Goal: Task Accomplishment & Management: Manage account settings

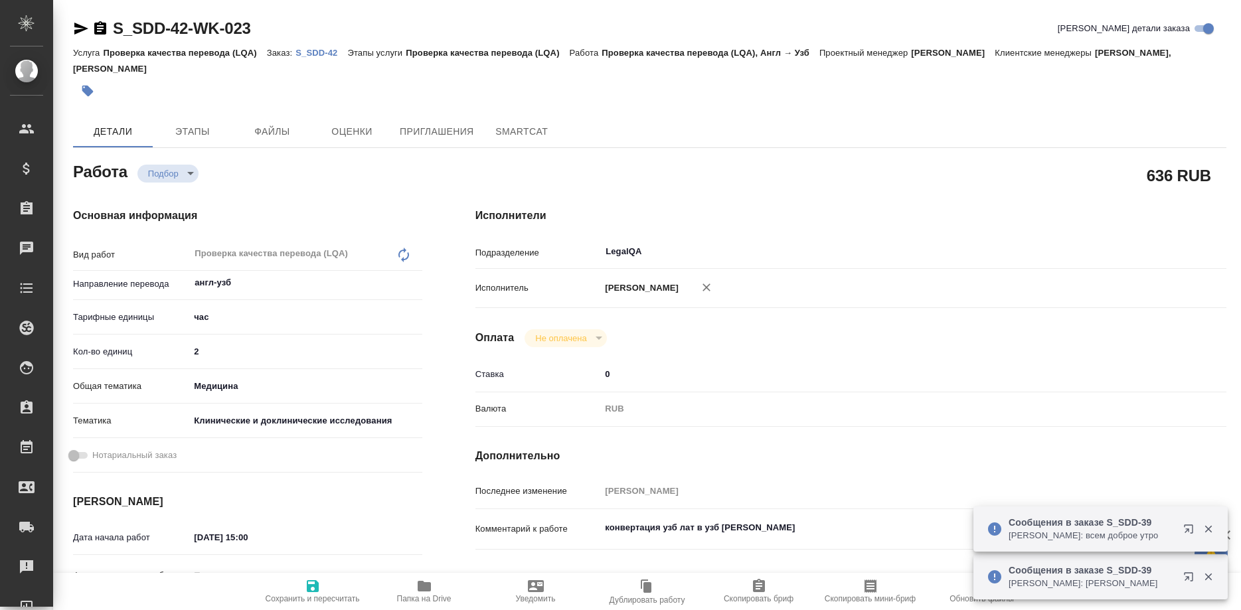
type textarea "x"
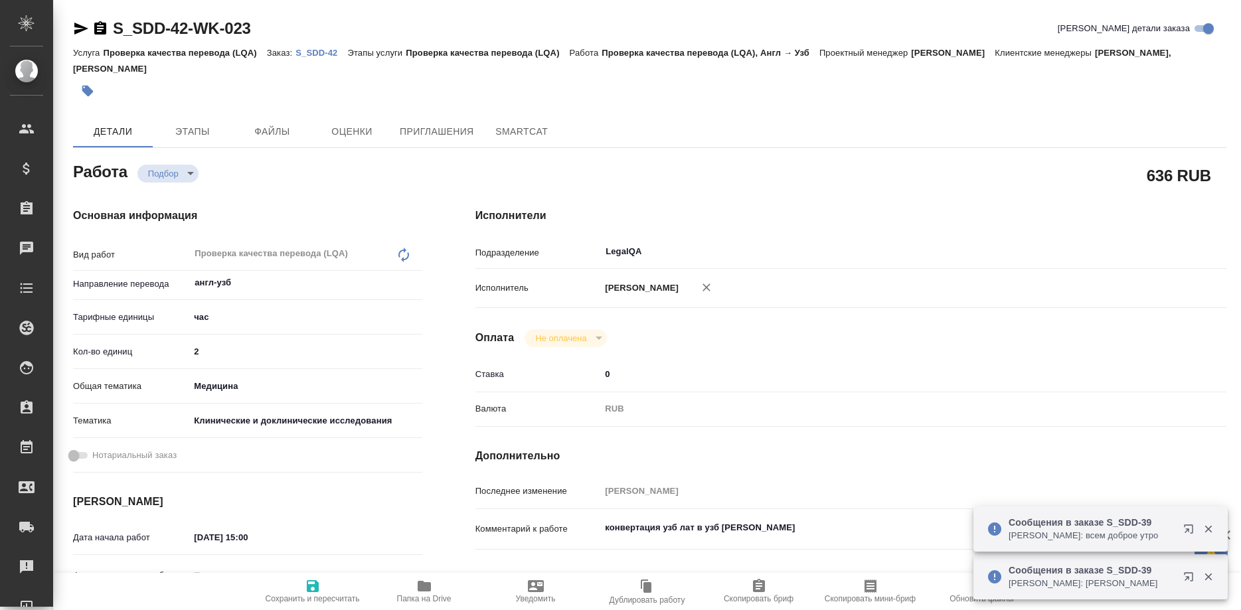
type textarea "x"
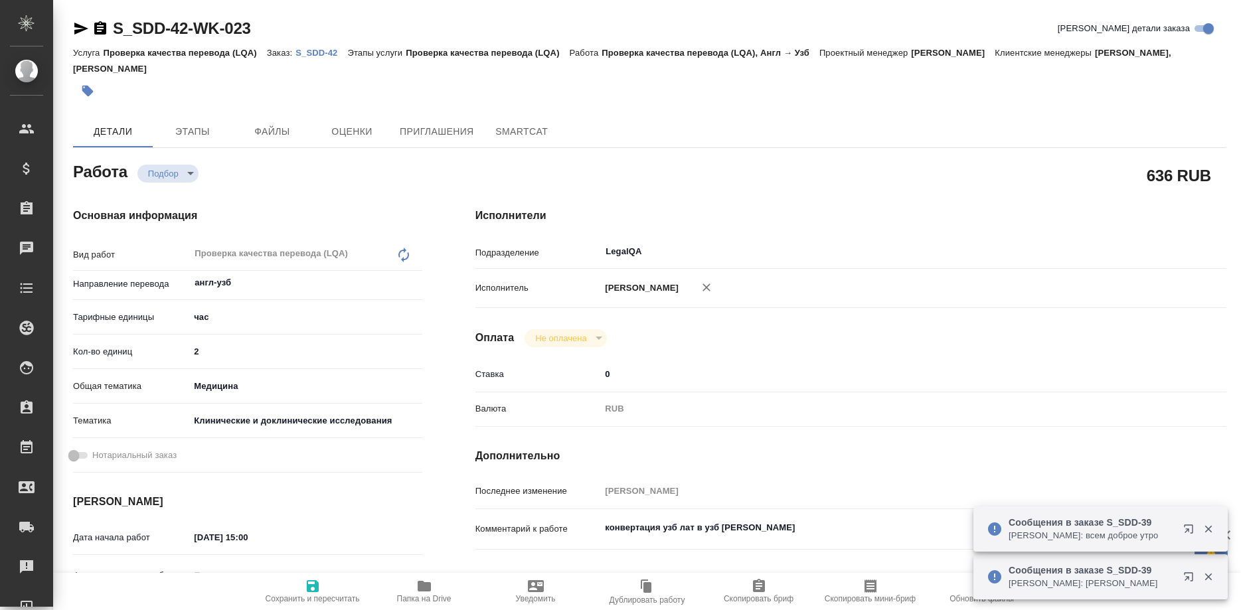
type textarea "x"
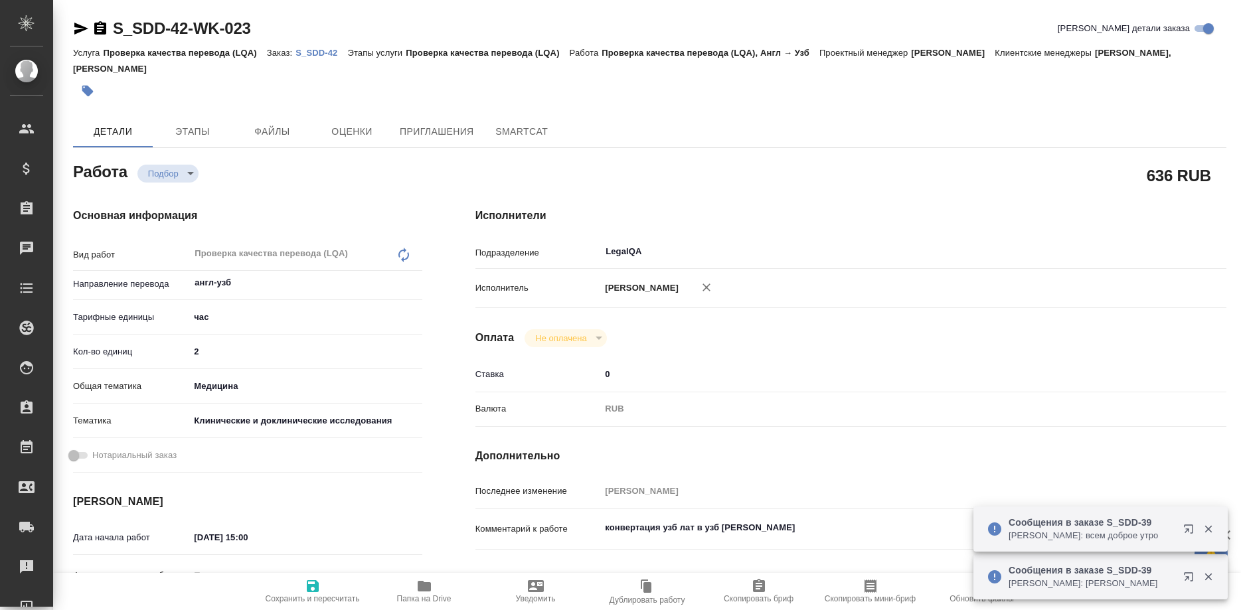
type textarea "x"
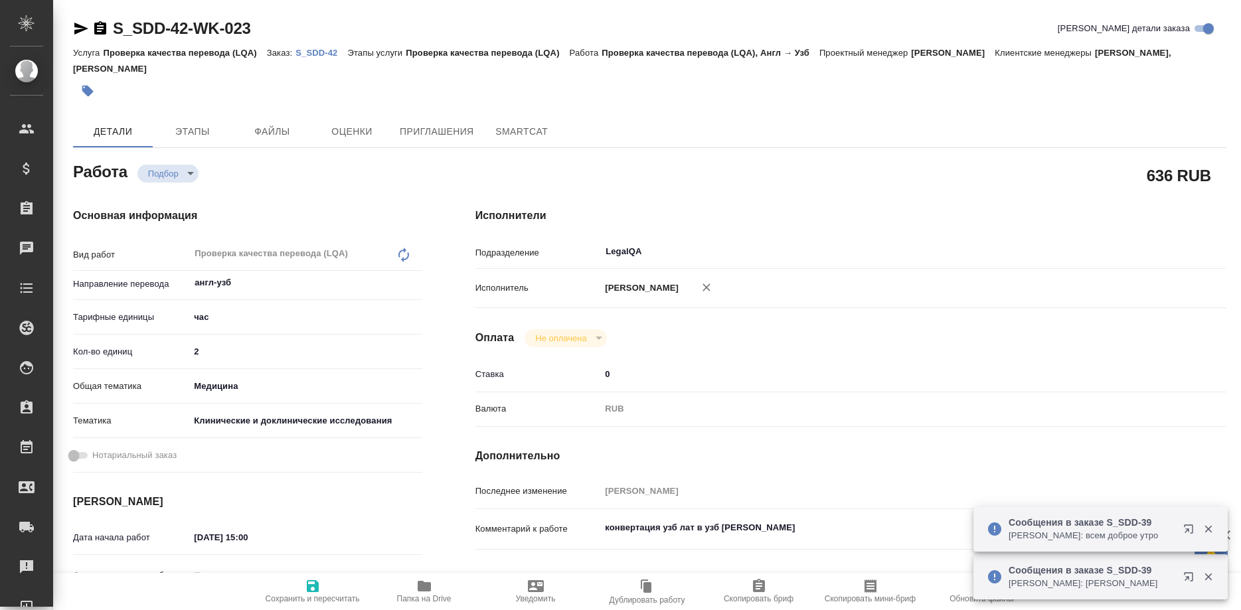
type textarea "x"
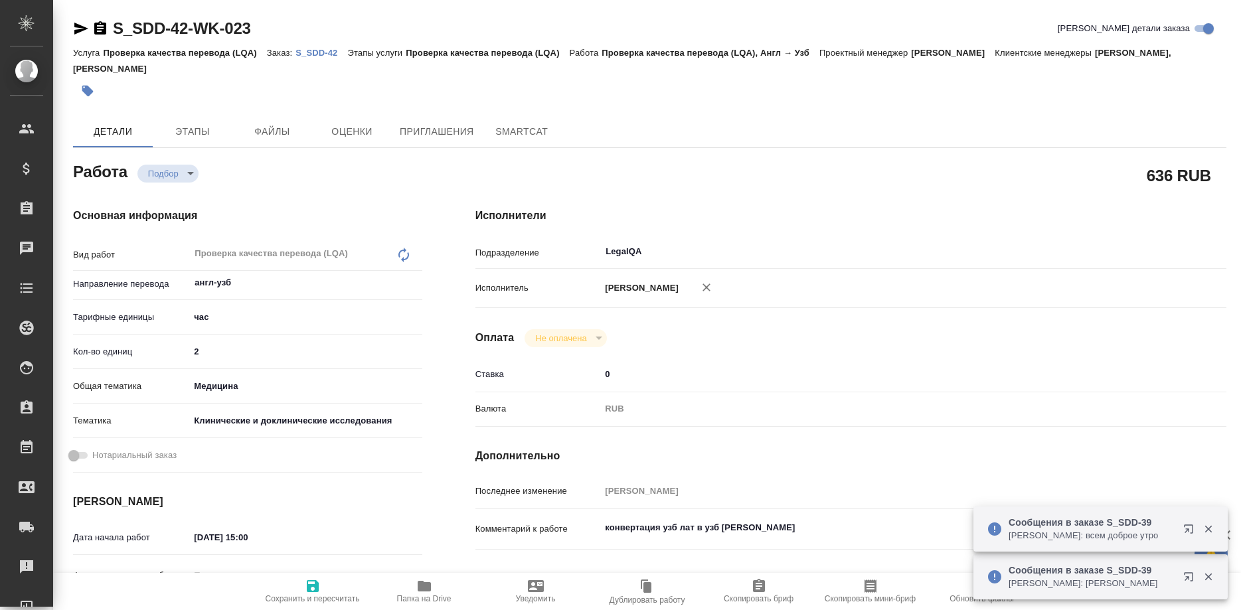
type textarea "x"
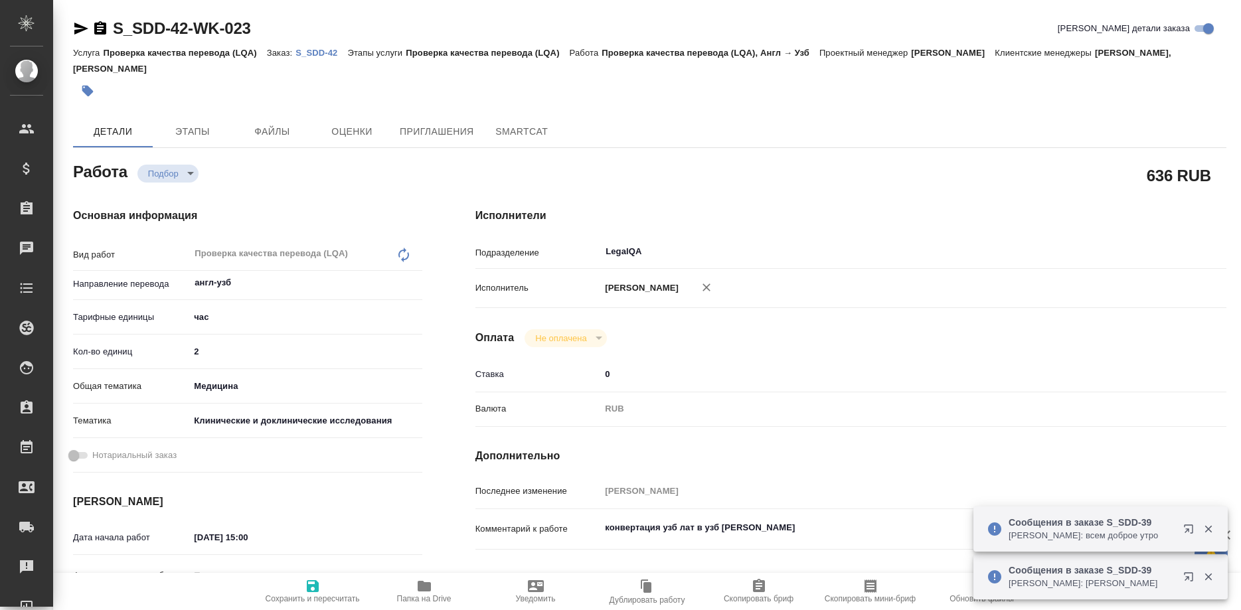
type textarea "x"
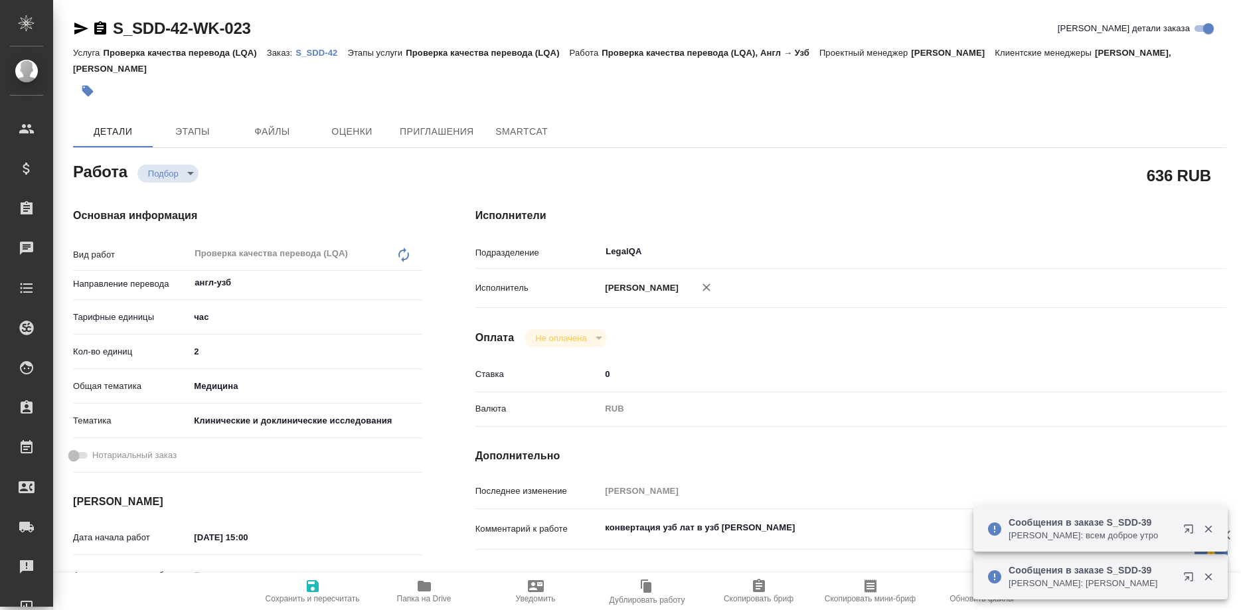
type textarea "x"
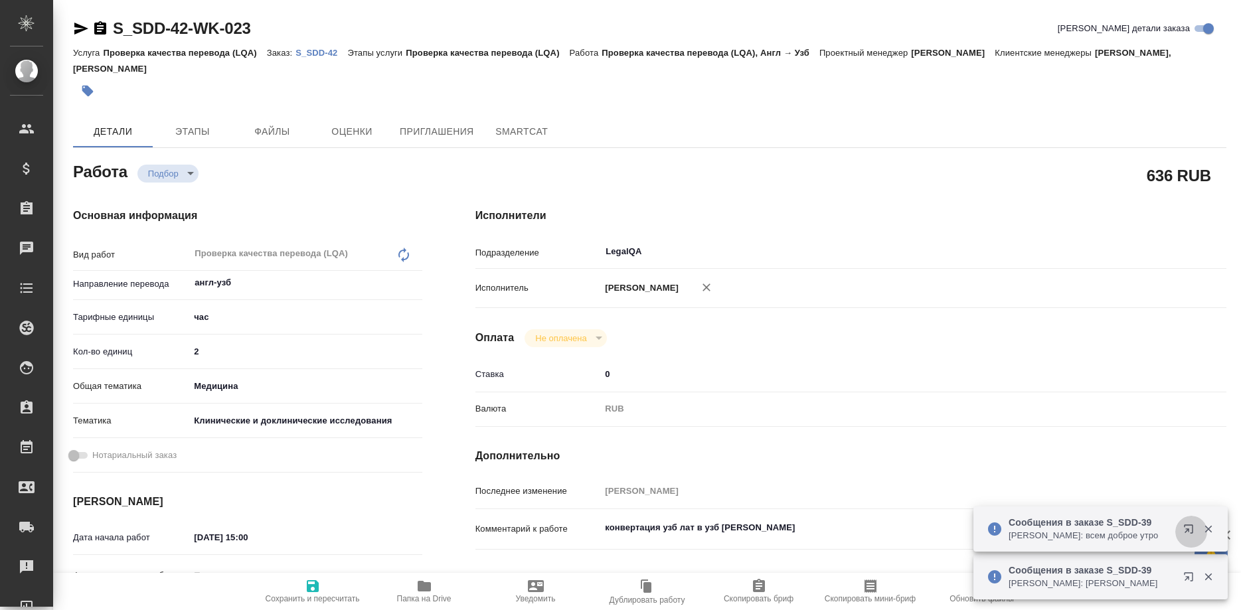
click at [1186, 527] on icon "button" at bounding box center [1191, 532] width 16 height 16
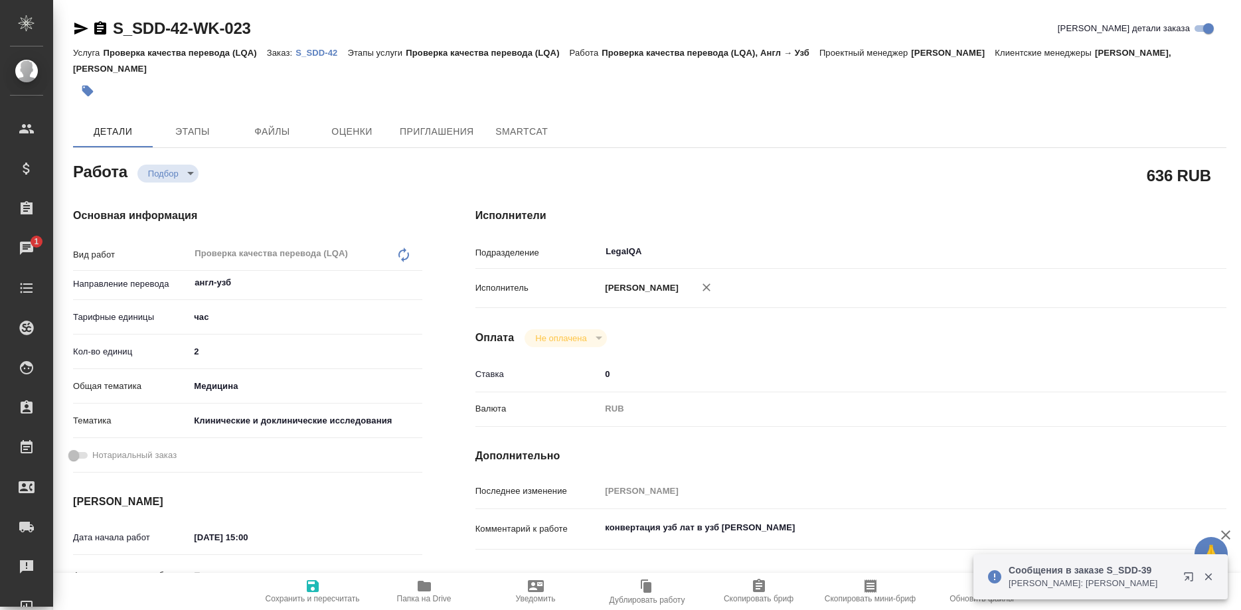
click at [326, 55] on p "S_SDD-42" at bounding box center [321, 53] width 52 height 10
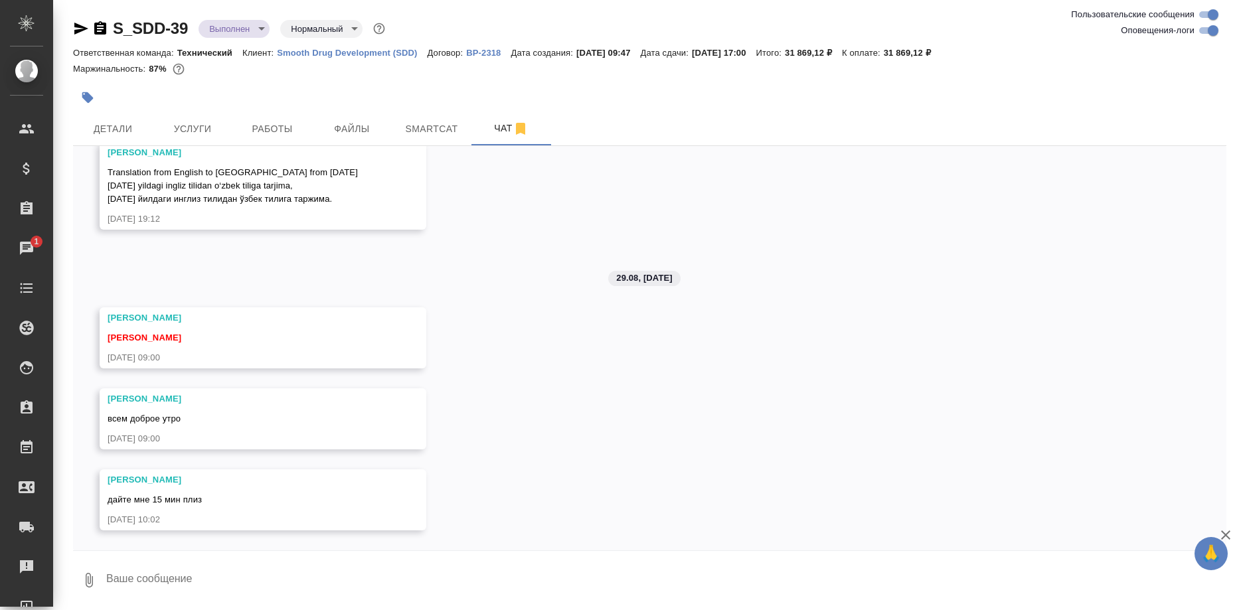
scroll to position [19212, 0]
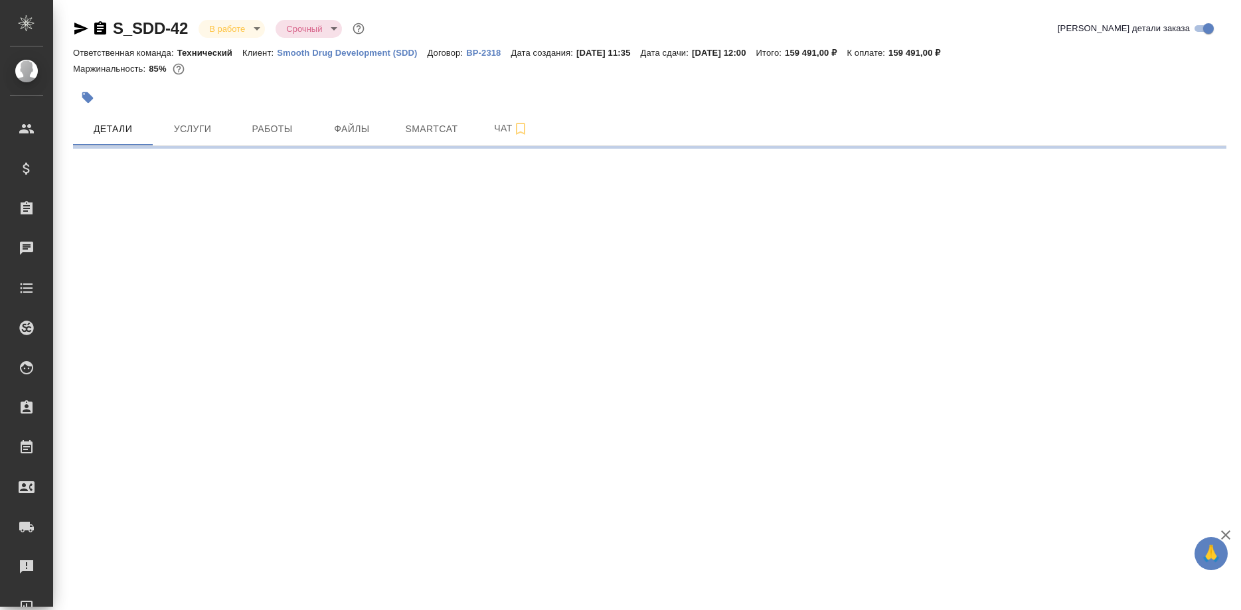
select select "RU"
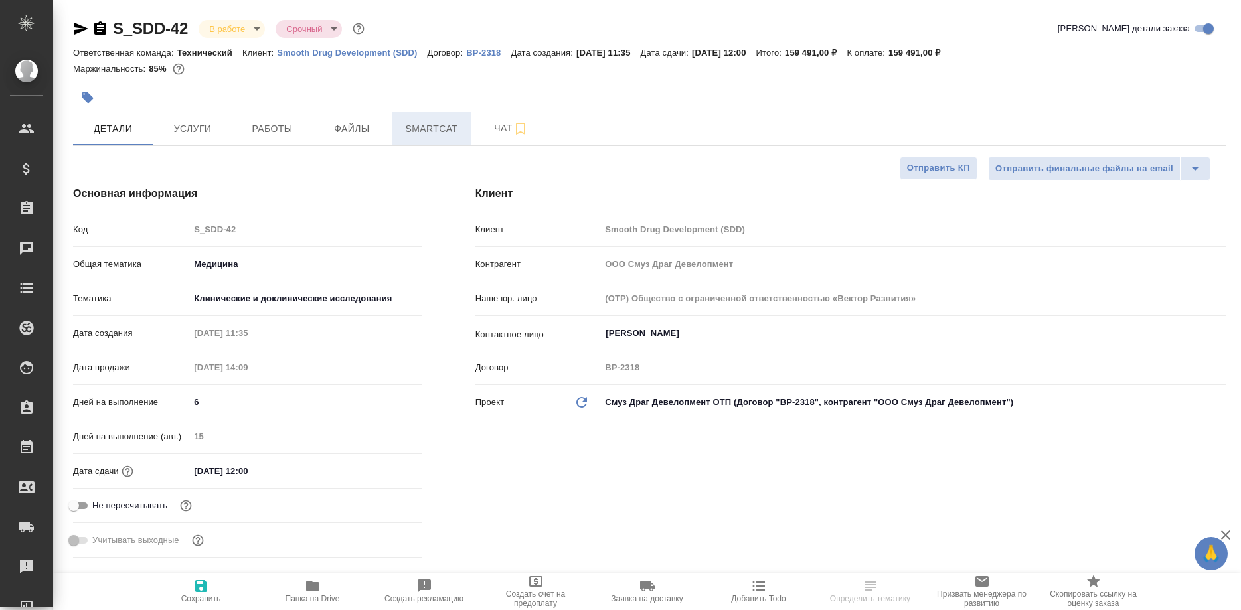
type textarea "x"
click at [440, 132] on span "Smartcat" at bounding box center [432, 129] width 64 height 17
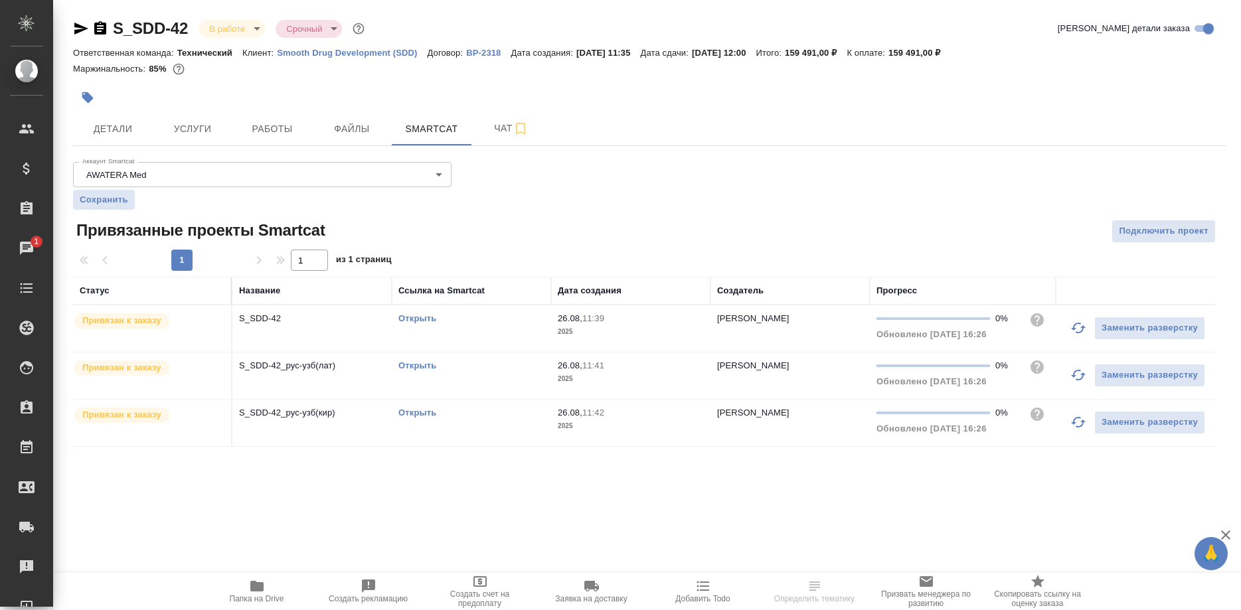
click at [1068, 329] on button "button" at bounding box center [1078, 328] width 32 height 32
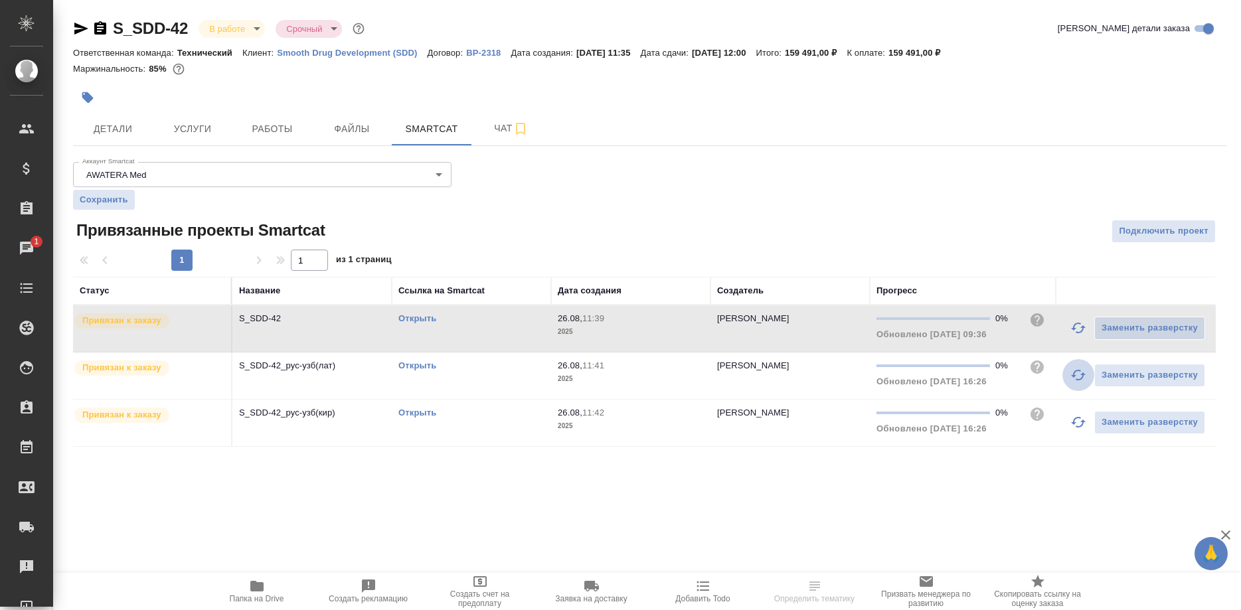
click at [1072, 374] on icon "button" at bounding box center [1078, 375] width 16 height 16
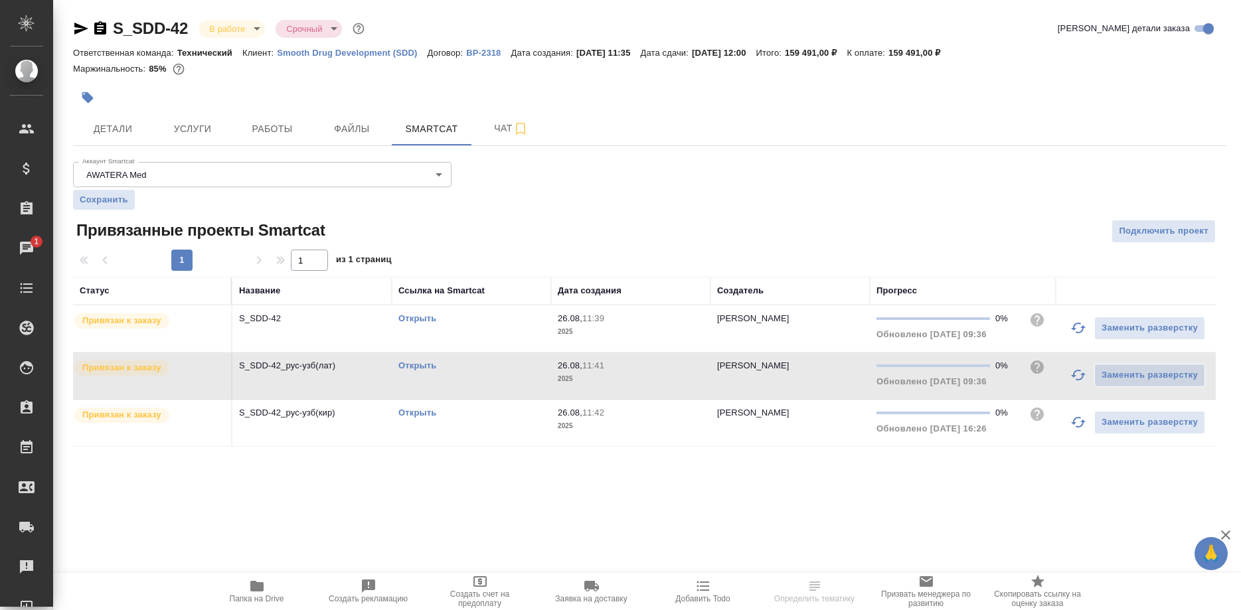
click at [1070, 420] on button "button" at bounding box center [1078, 422] width 32 height 32
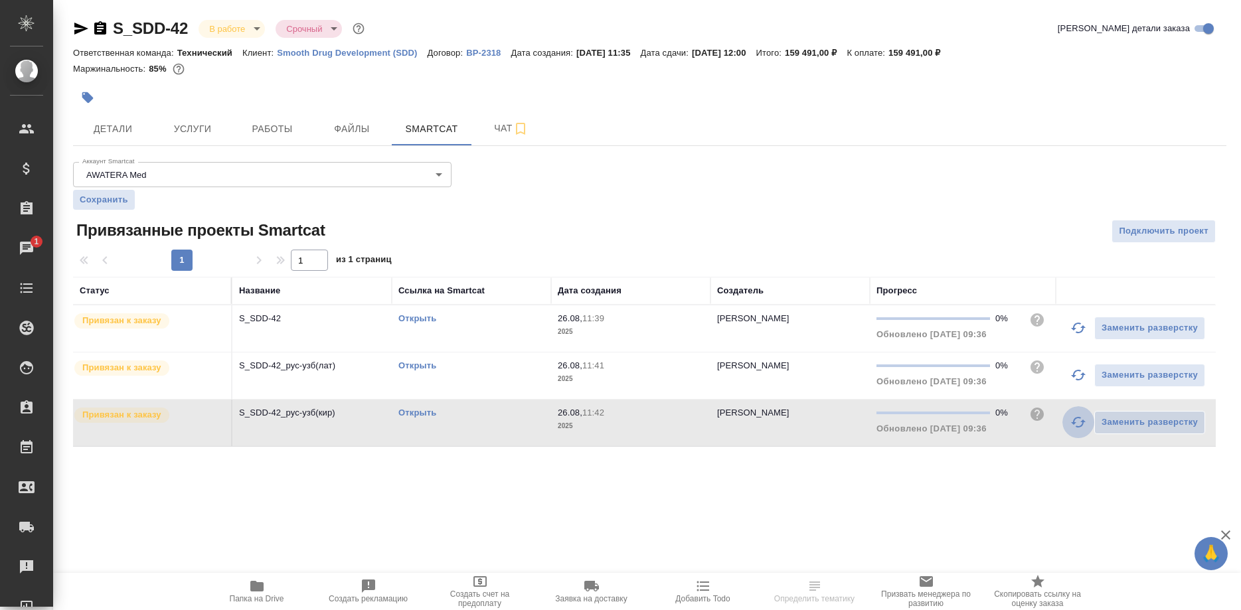
click at [1069, 417] on button "button" at bounding box center [1078, 422] width 32 height 32
click at [1070, 379] on icon "button" at bounding box center [1078, 375] width 16 height 16
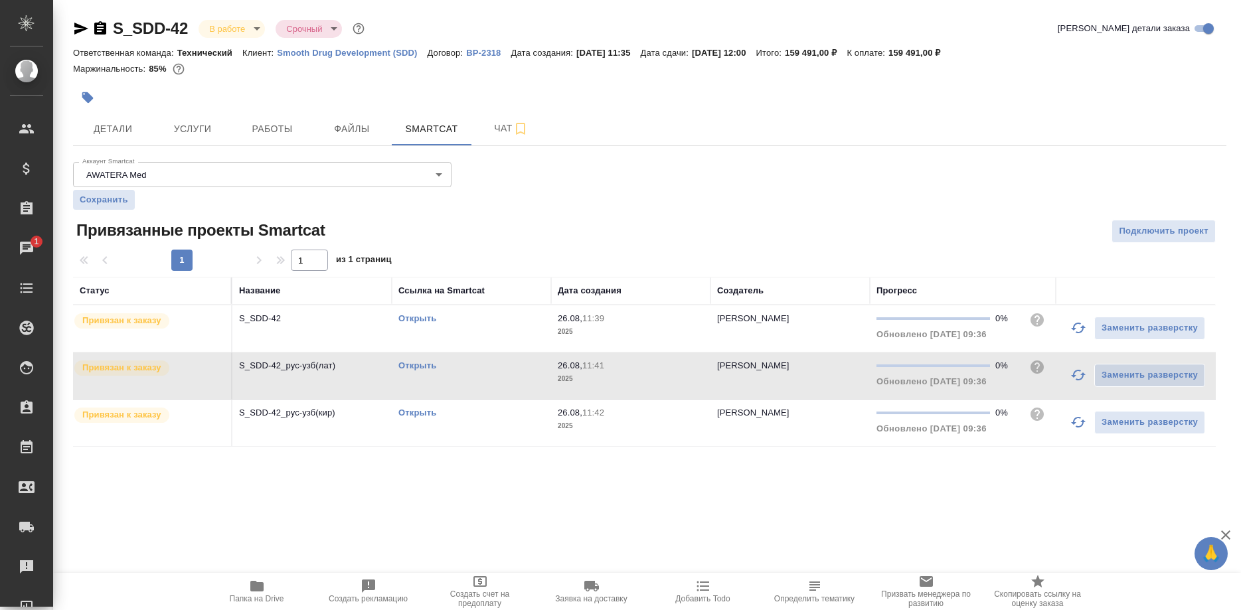
click at [1072, 328] on icon "button" at bounding box center [1078, 328] width 16 height 16
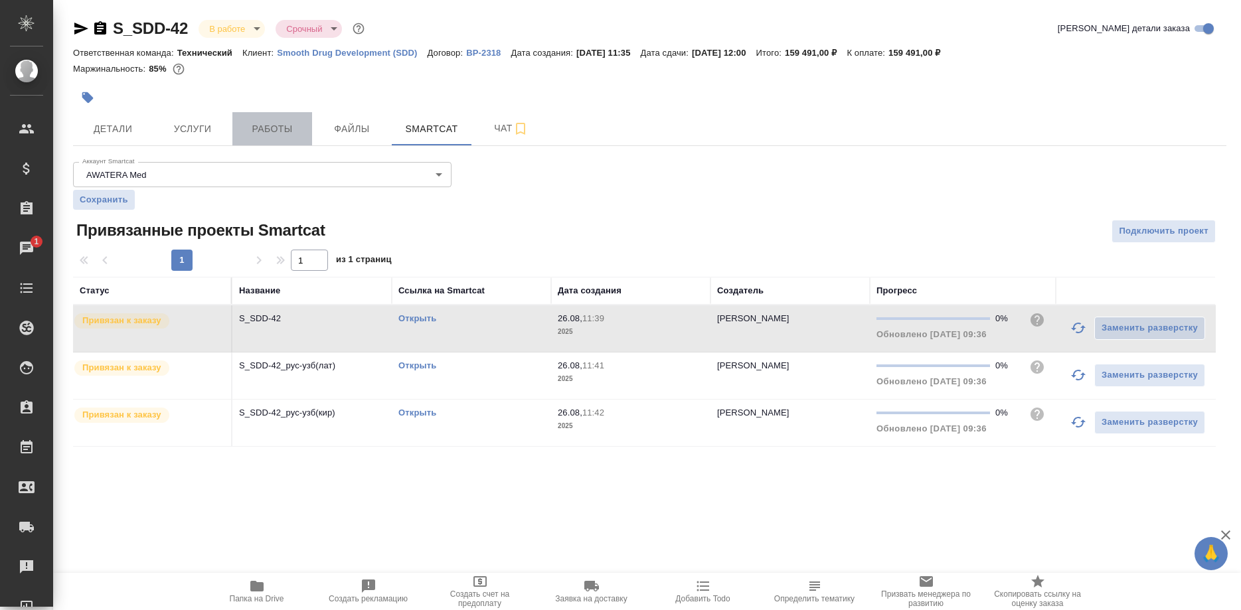
click at [274, 115] on button "Работы" at bounding box center [272, 128] width 80 height 33
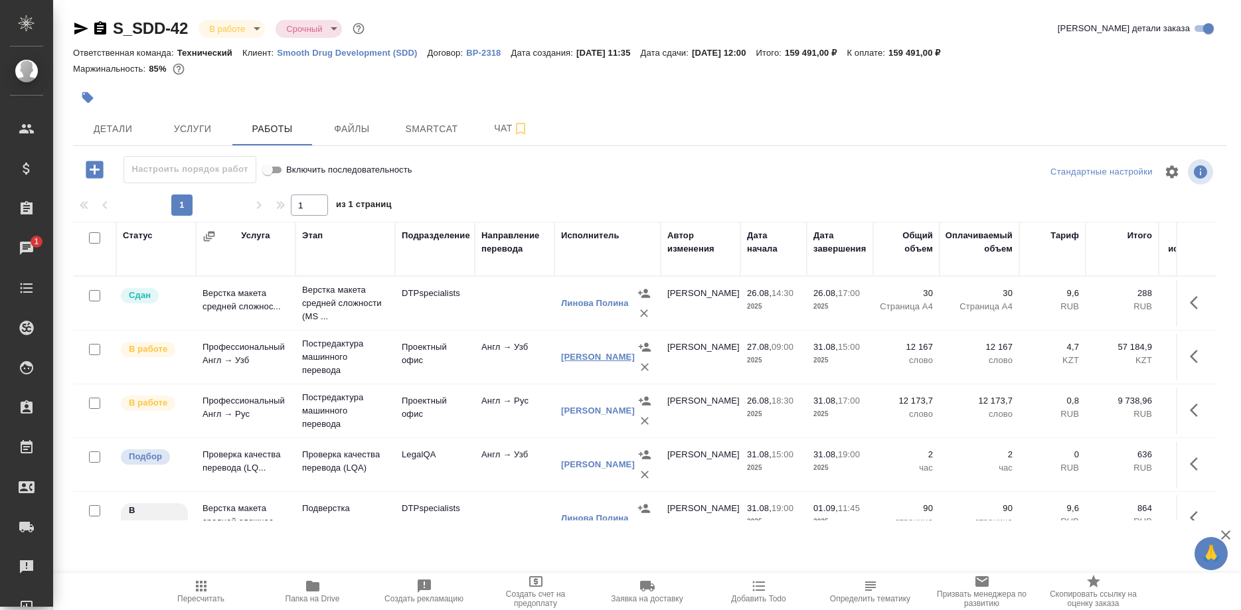
click at [574, 357] on link "Абилгазы Акылбек Коруглыбекович" at bounding box center [598, 357] width 74 height 10
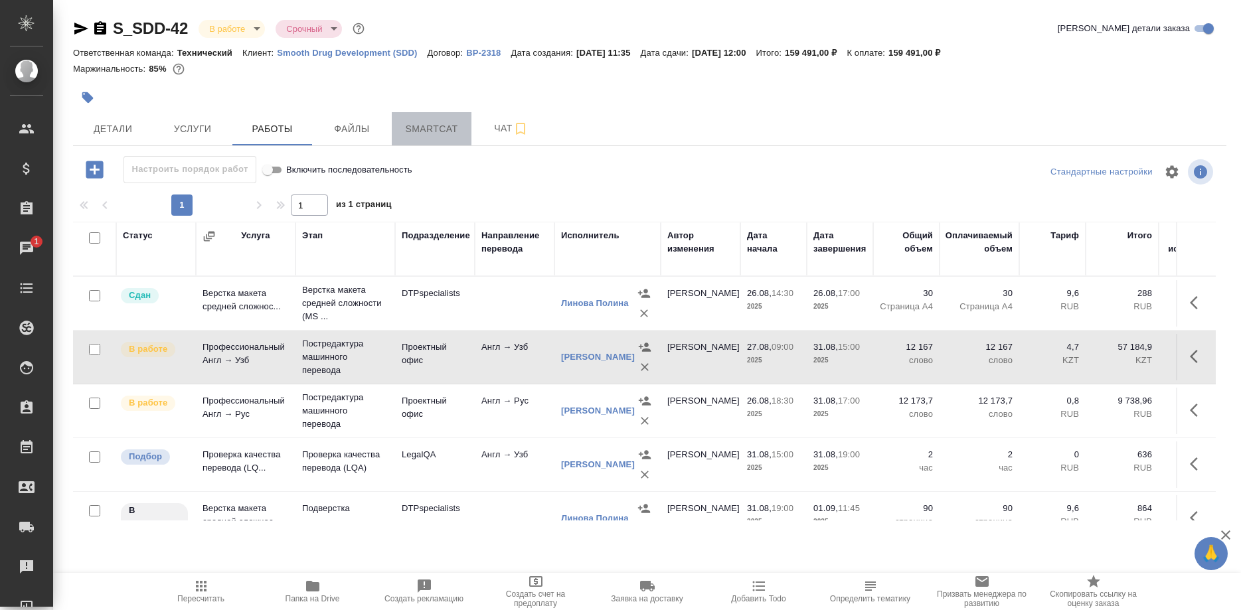
click at [412, 121] on button "Smartcat" at bounding box center [432, 128] width 80 height 33
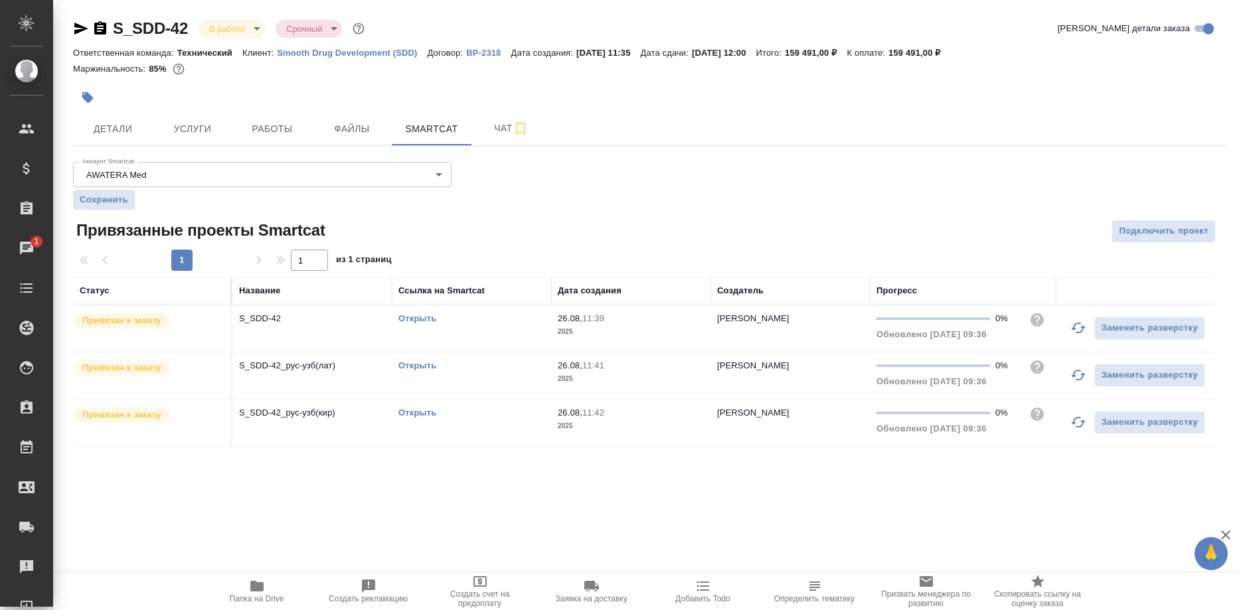
click at [423, 362] on link "Открыть" at bounding box center [417, 366] width 38 height 10
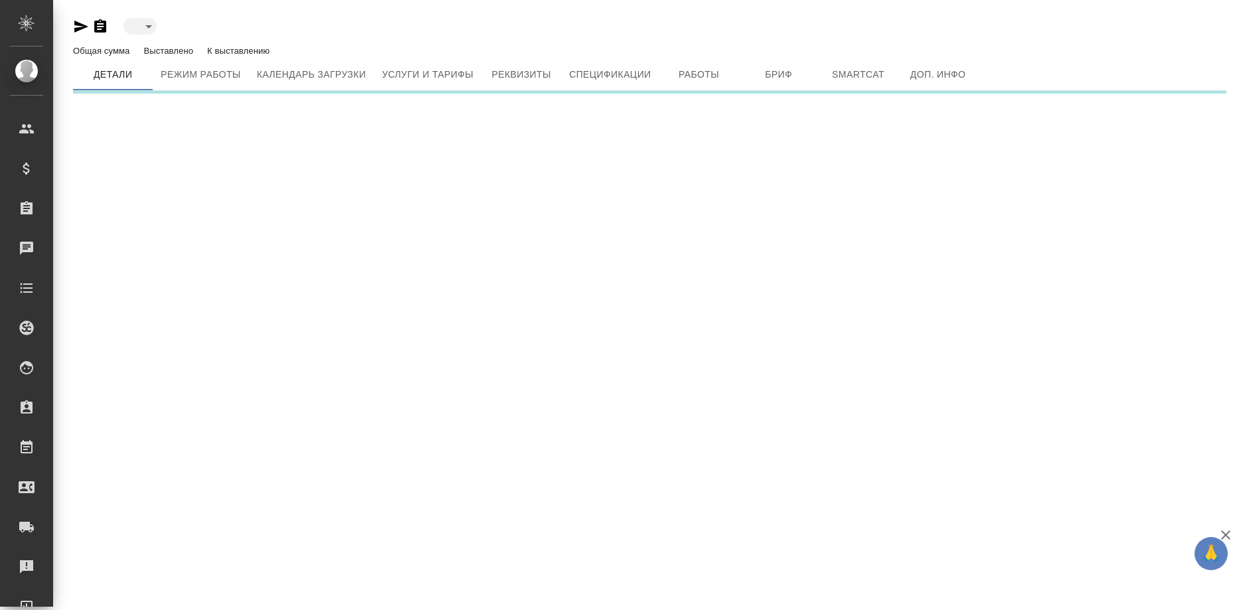
type input "active"
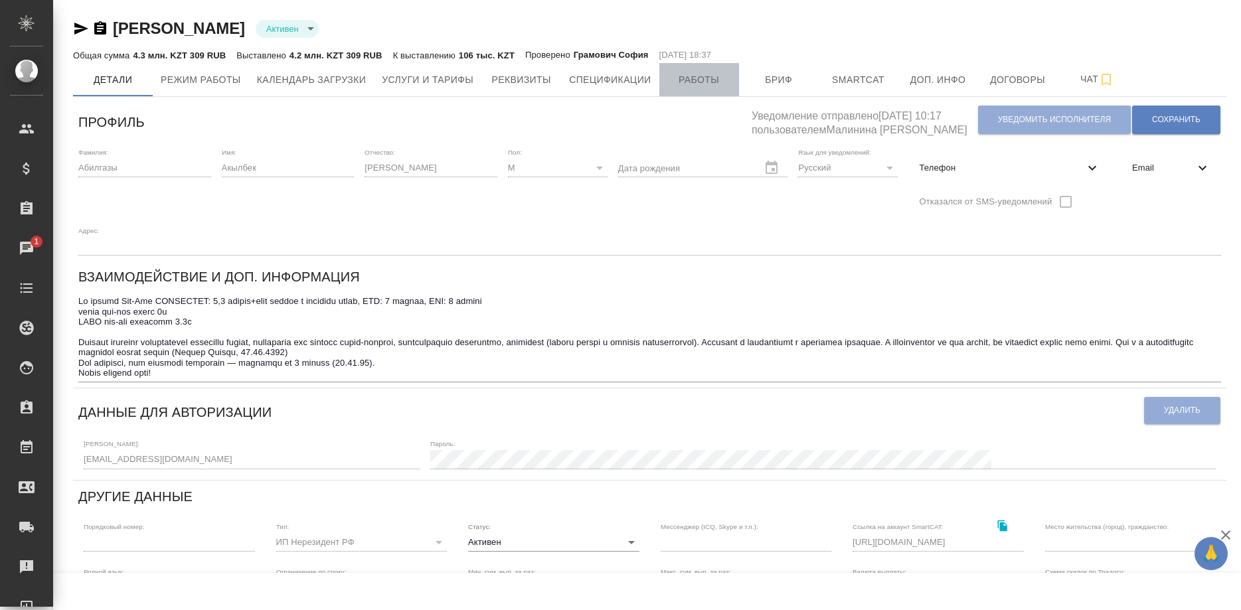
click at [712, 78] on span "Работы" at bounding box center [699, 80] width 64 height 17
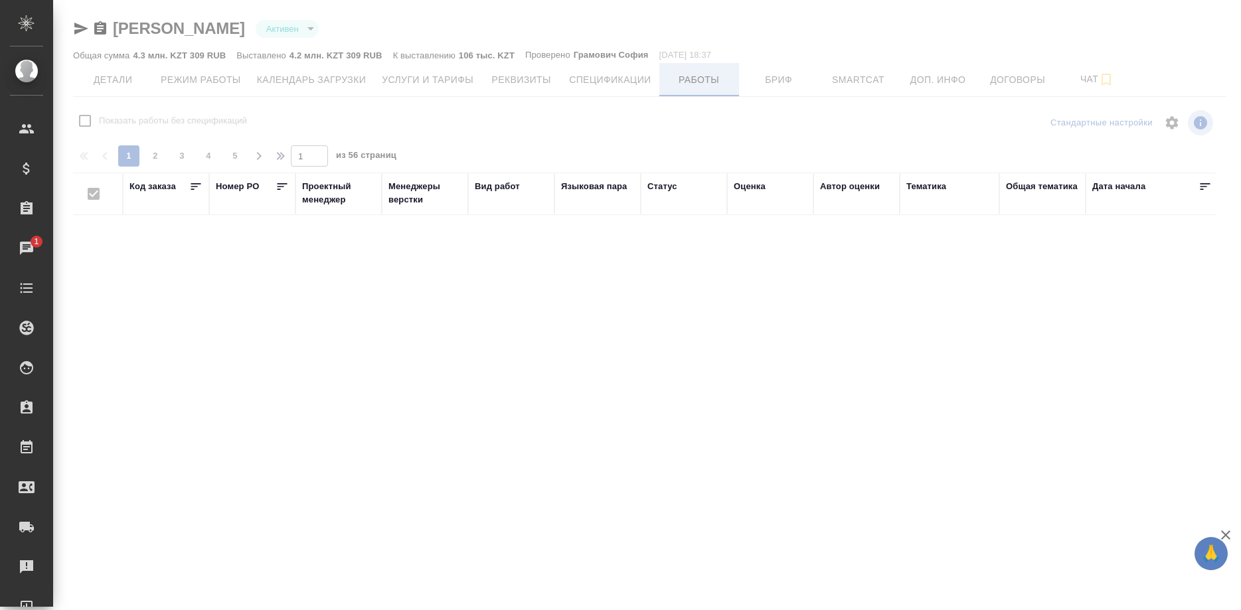
checkbox input "false"
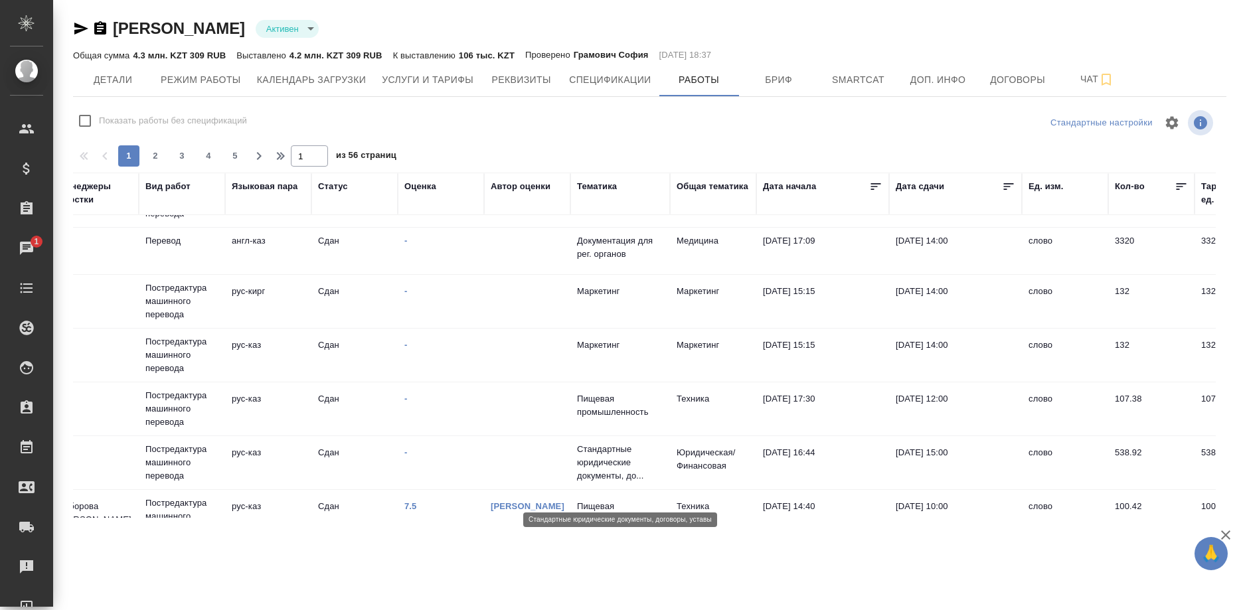
scroll to position [0, 329]
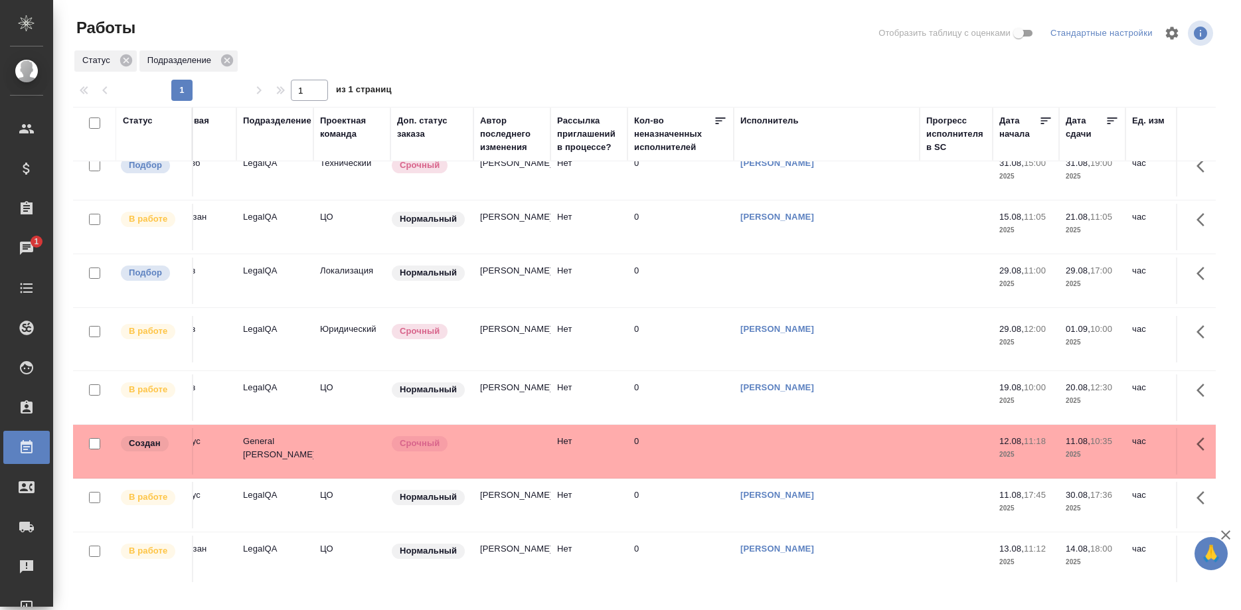
scroll to position [203, 0]
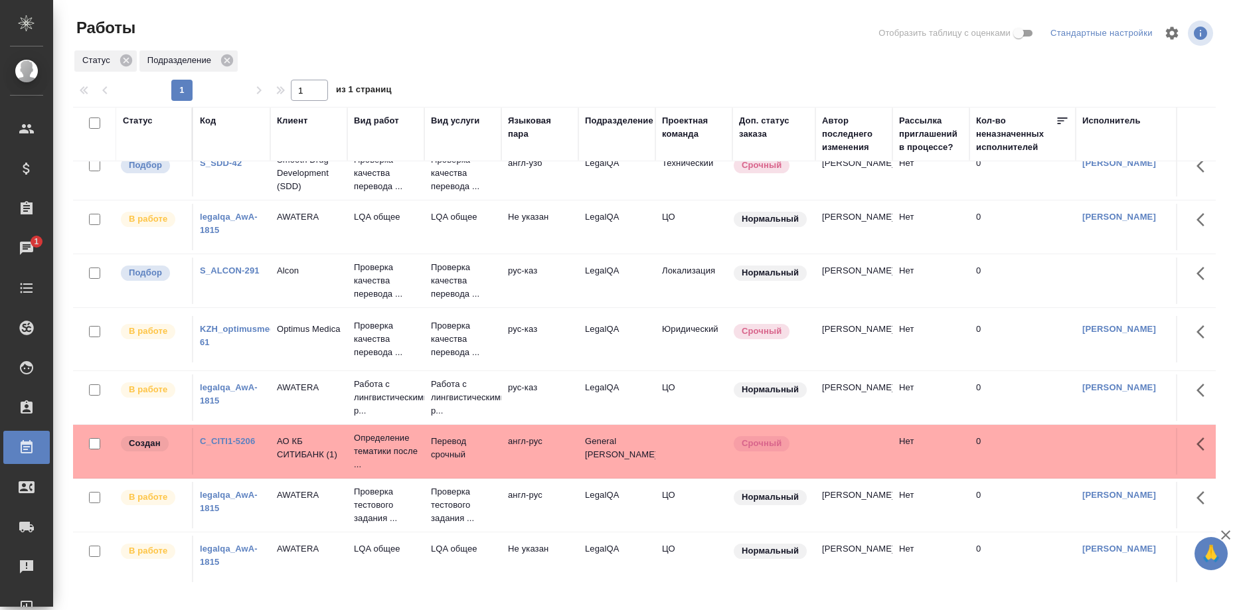
click at [239, 276] on link "S_ALCON-291" at bounding box center [230, 271] width 60 height 10
click at [226, 339] on link "KZH_optimusmedica-61" at bounding box center [245, 335] width 90 height 23
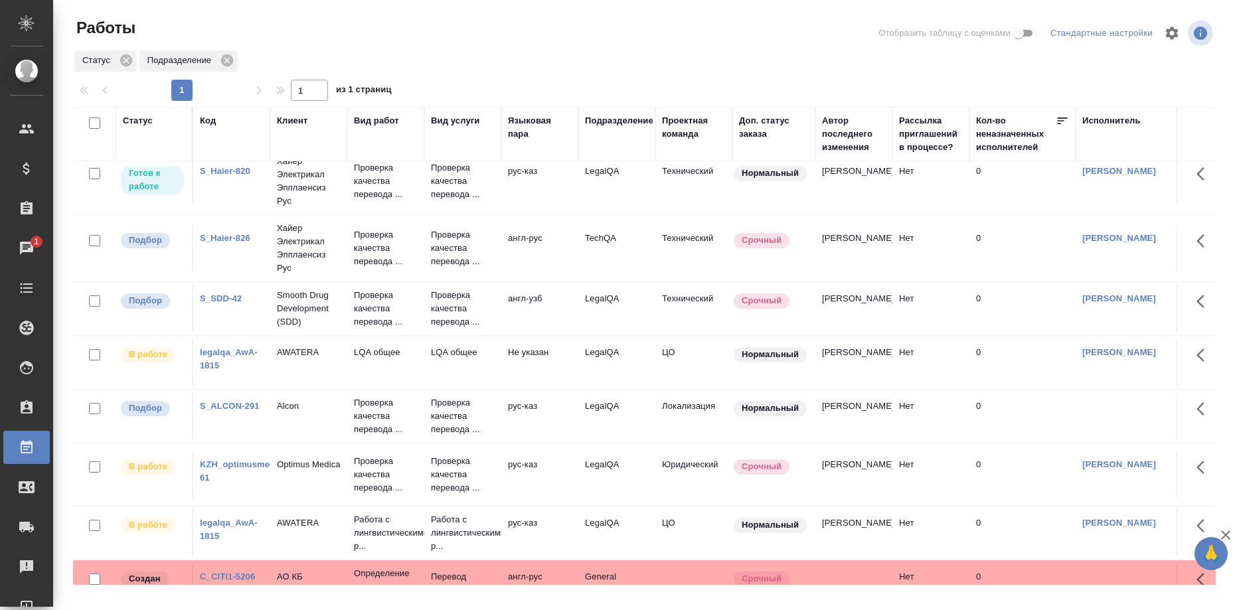
scroll to position [135, 0]
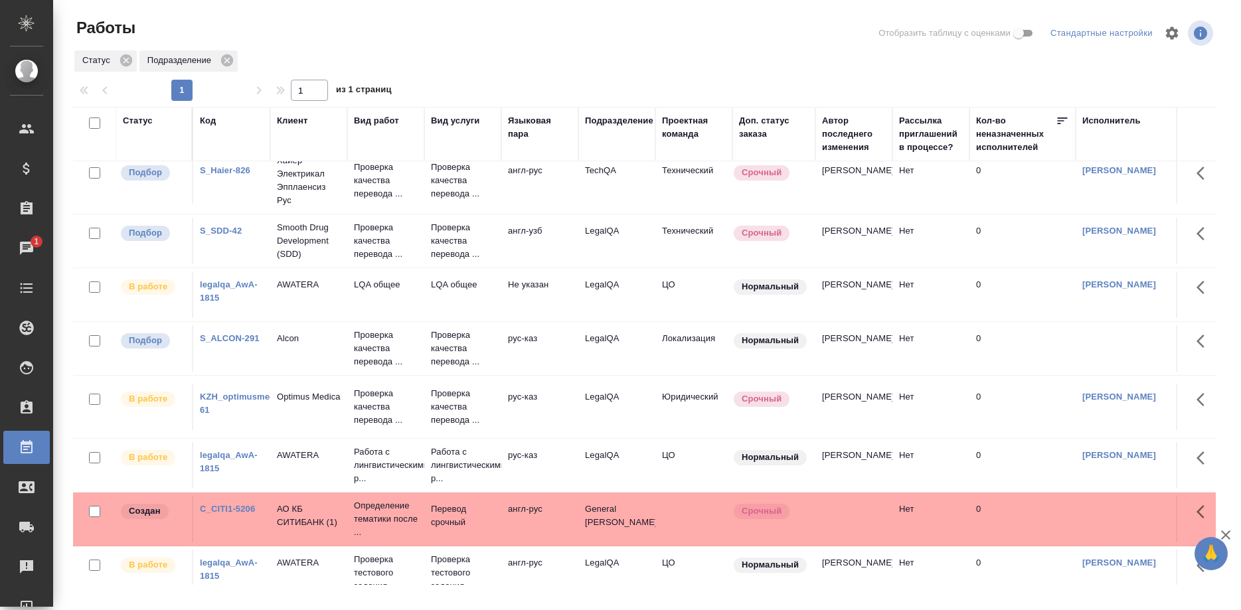
click at [229, 343] on link "S_ALCON-291" at bounding box center [230, 338] width 60 height 10
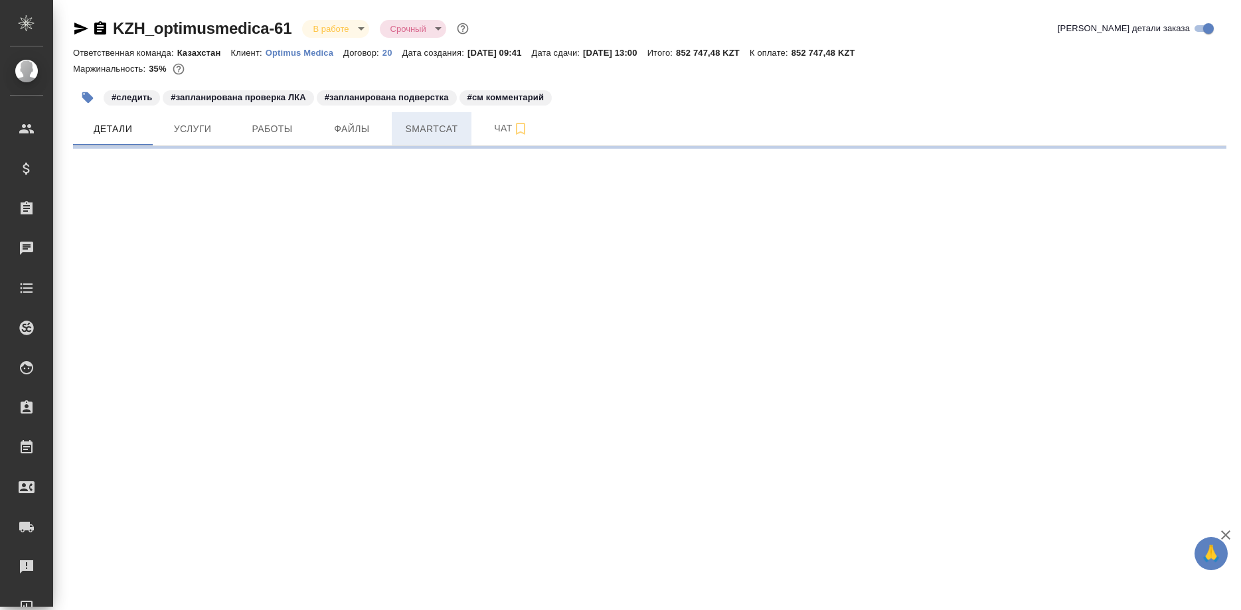
select select "RU"
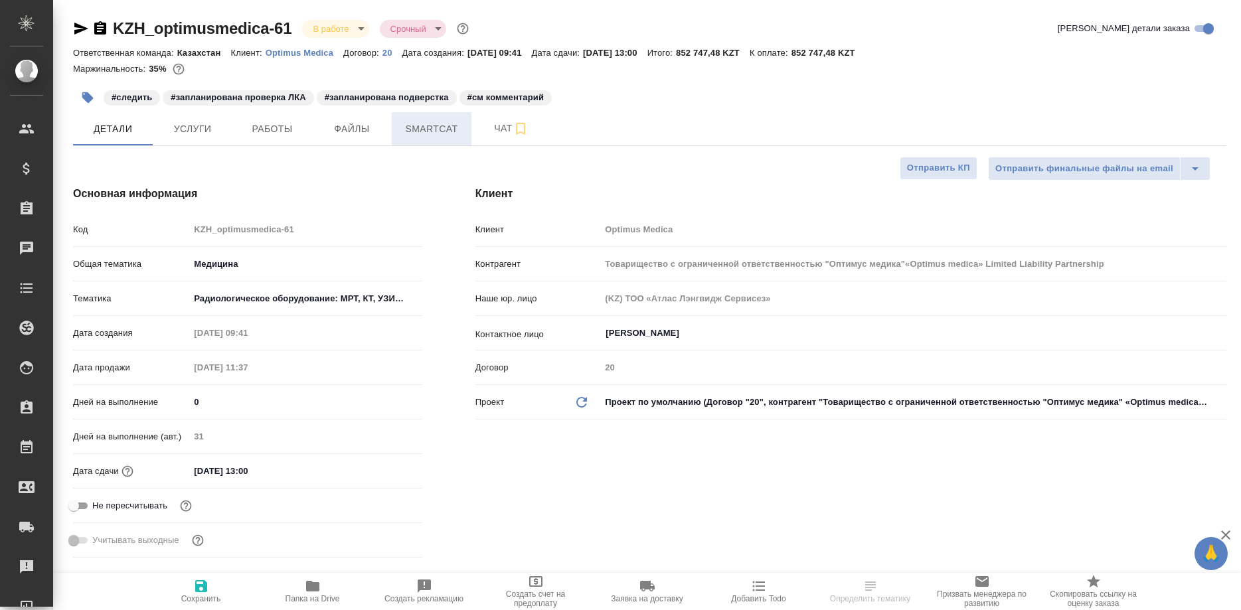
type textarea "x"
click at [455, 130] on span "Smartcat" at bounding box center [432, 129] width 64 height 17
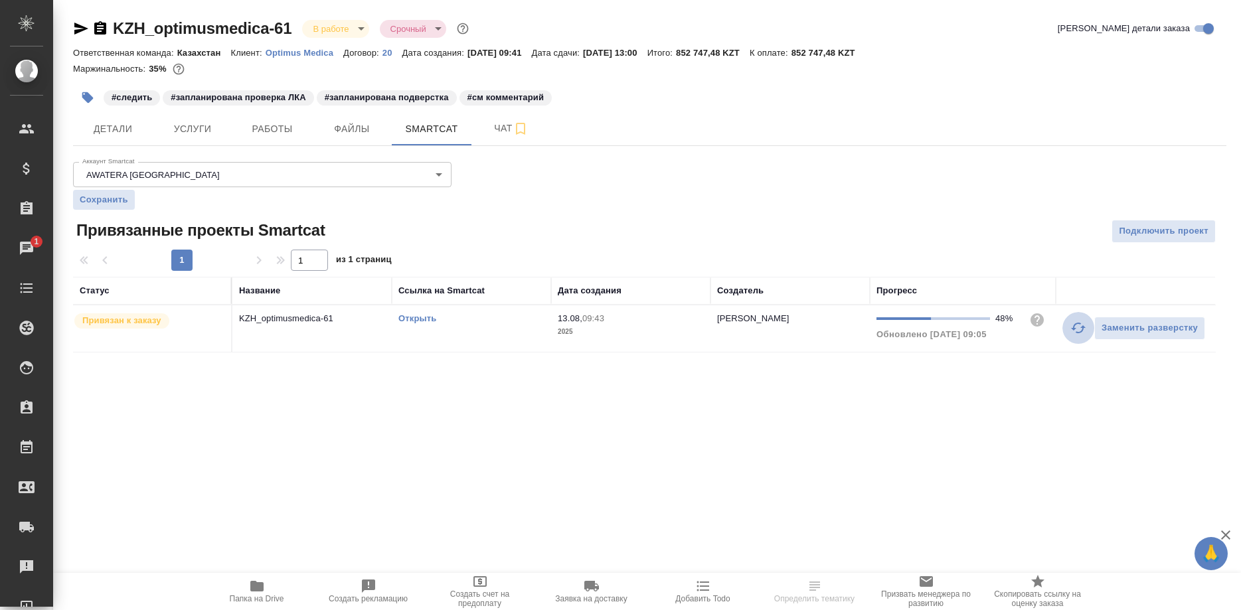
click at [1070, 329] on button "button" at bounding box center [1078, 328] width 32 height 32
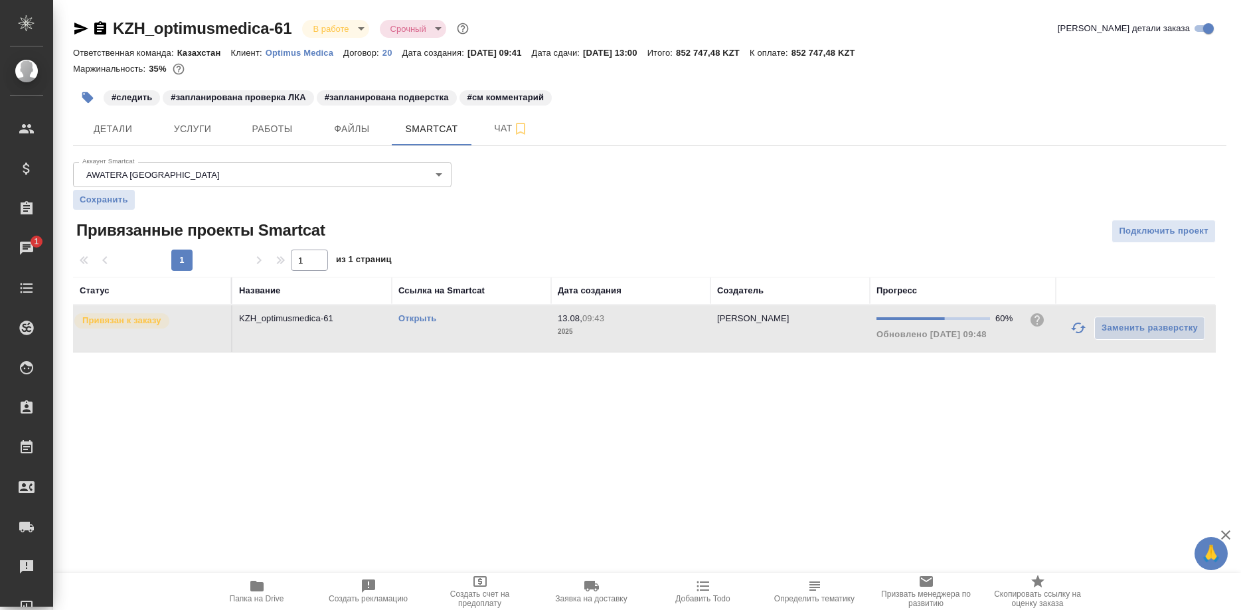
click at [871, 451] on div ".cls-1 fill:#fff; AWATERA [PERSON_NAME] Спецификации Заказы 1 Чаты Todo Проекты…" at bounding box center [620, 305] width 1241 height 610
click at [280, 128] on span "Работы" at bounding box center [272, 129] width 64 height 17
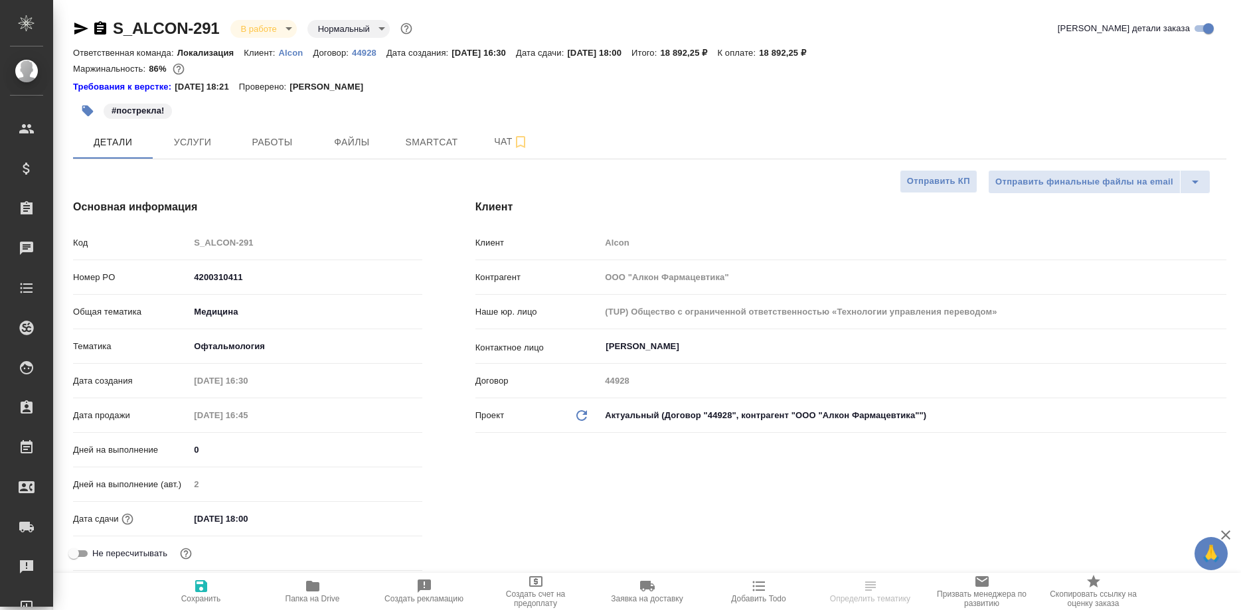
select select "RU"
type textarea "x"
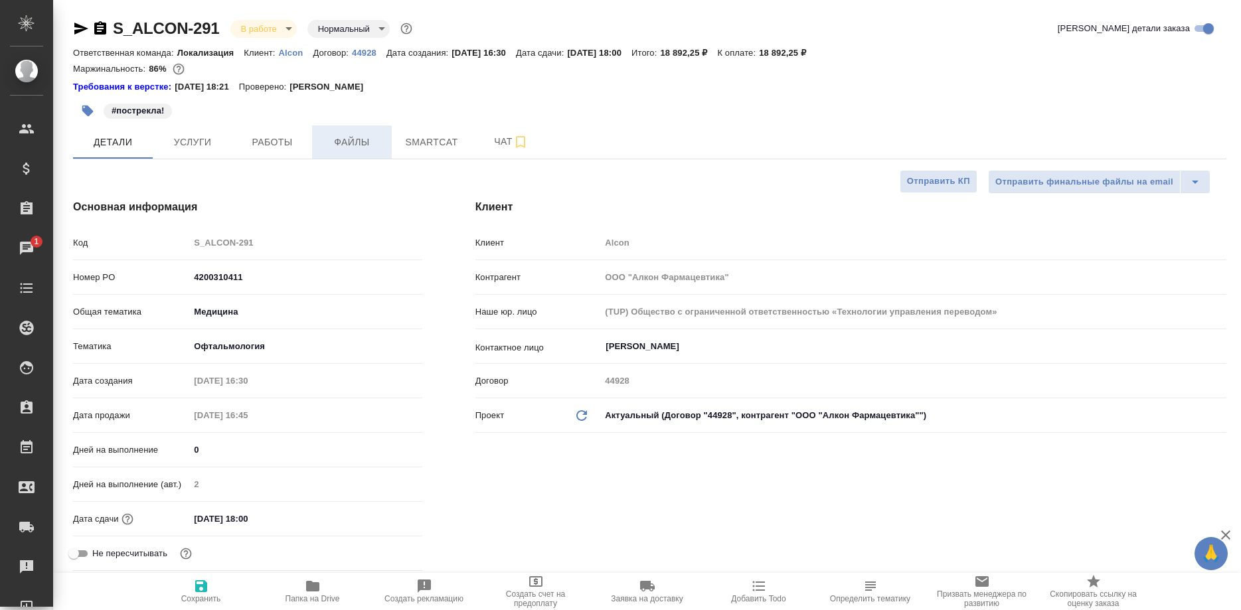
type textarea "x"
click at [410, 141] on span "Smartcat" at bounding box center [432, 142] width 64 height 17
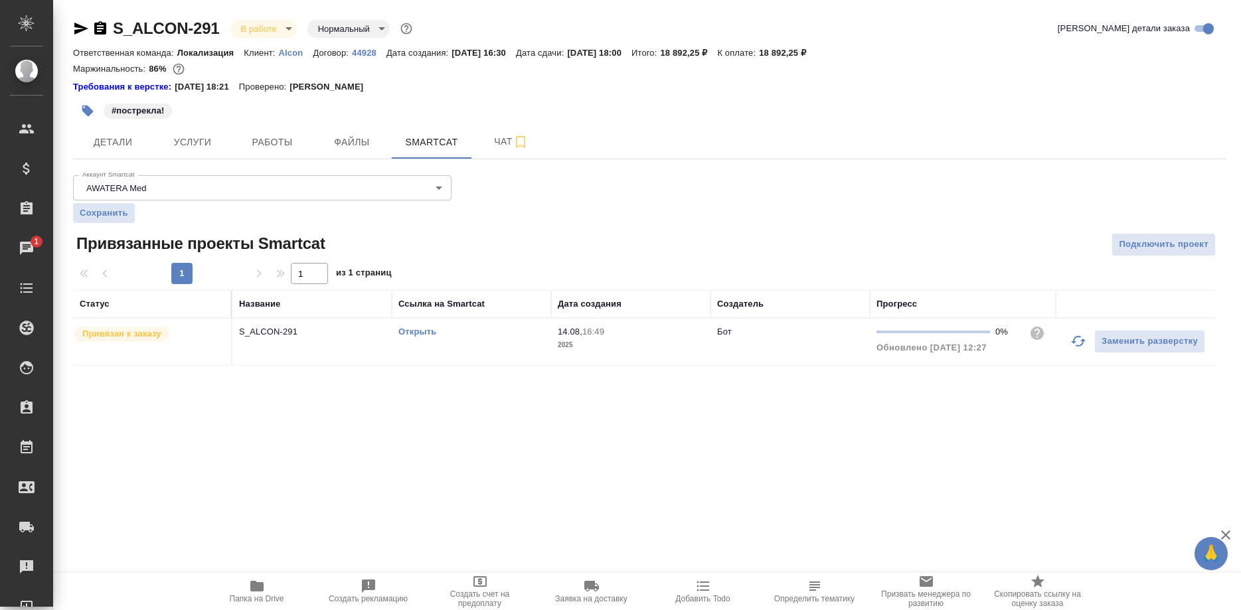
click at [424, 330] on link "Открыть" at bounding box center [417, 332] width 38 height 10
click at [255, 135] on span "Работы" at bounding box center [272, 142] width 64 height 17
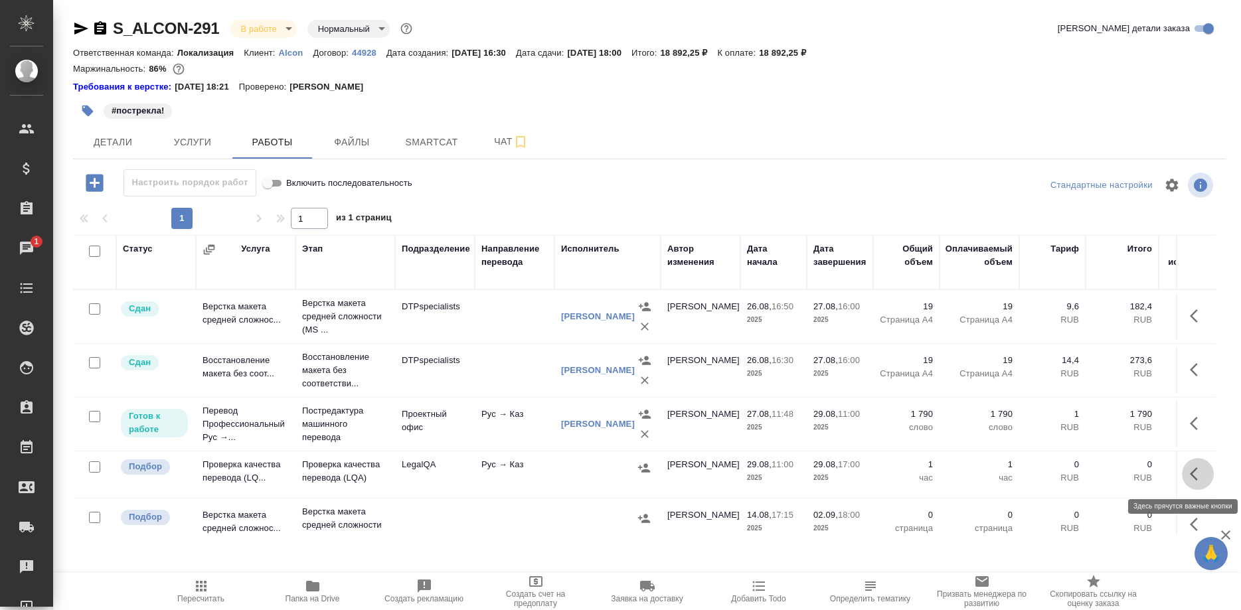
click at [1188, 474] on button "button" at bounding box center [1198, 474] width 32 height 32
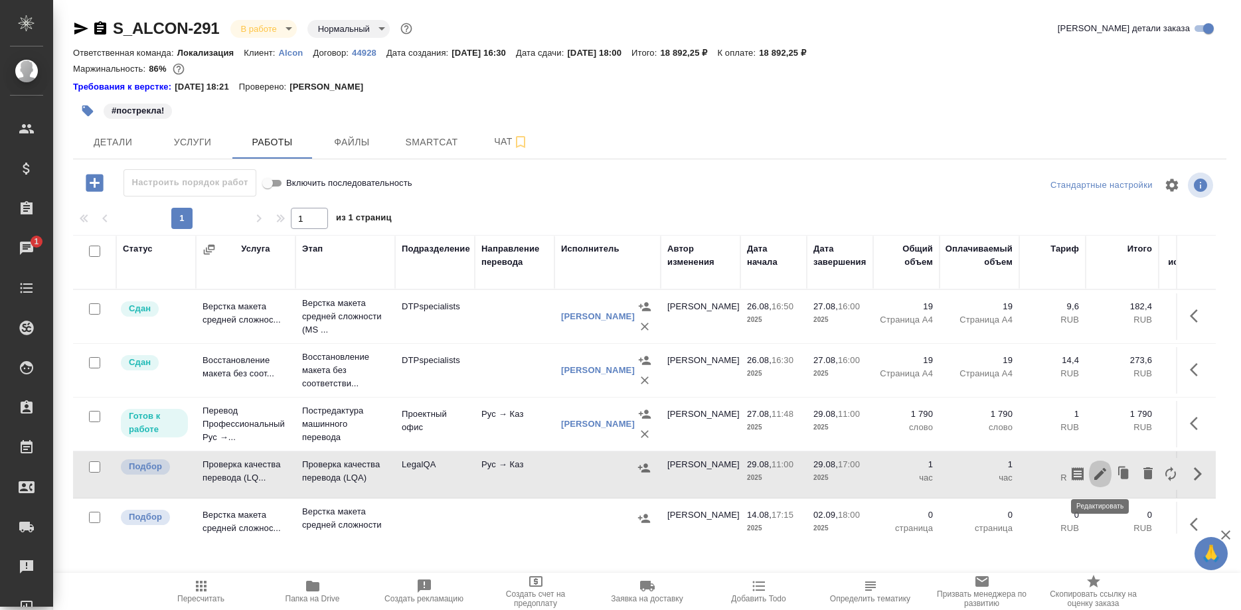
click at [1102, 471] on icon "button" at bounding box center [1100, 474] width 12 height 12
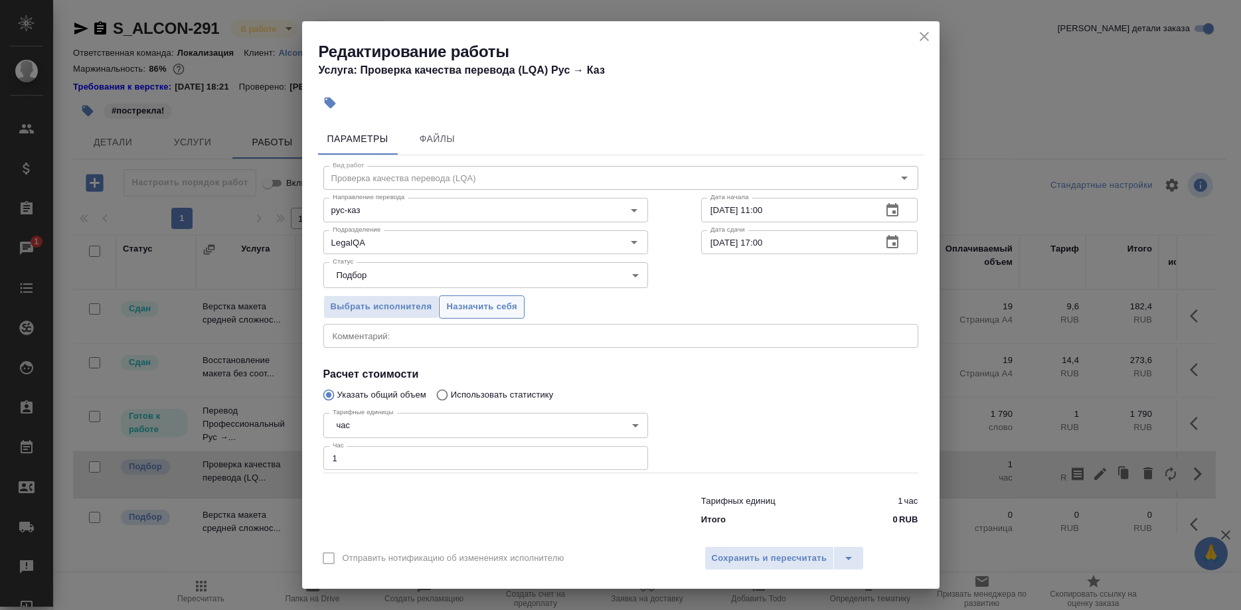
click at [473, 309] on span "Назначить себя" at bounding box center [481, 306] width 70 height 15
click at [746, 552] on span "Сохранить и пересчитать" at bounding box center [770, 558] width 116 height 15
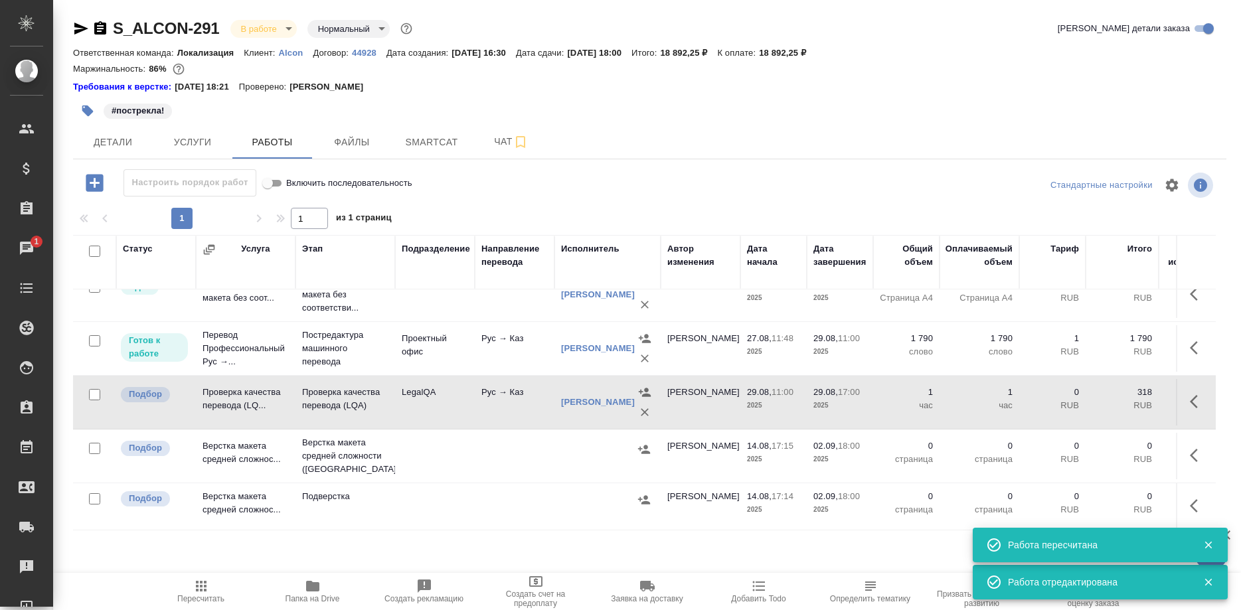
scroll to position [167, 0]
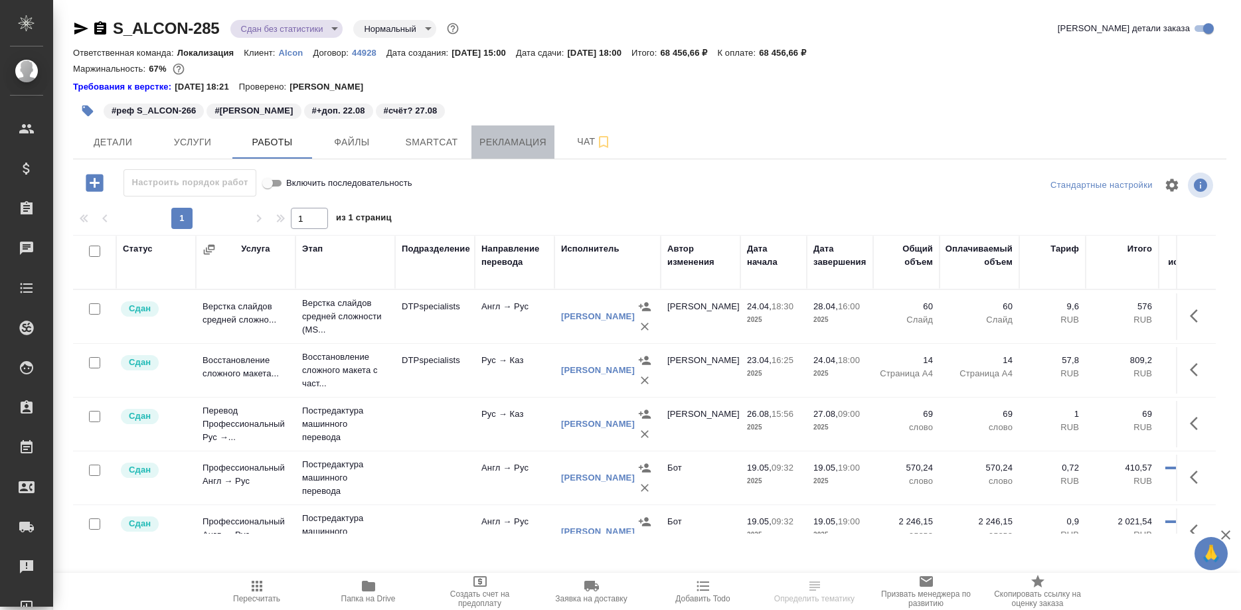
click at [490, 139] on span "Рекламация" at bounding box center [512, 142] width 67 height 17
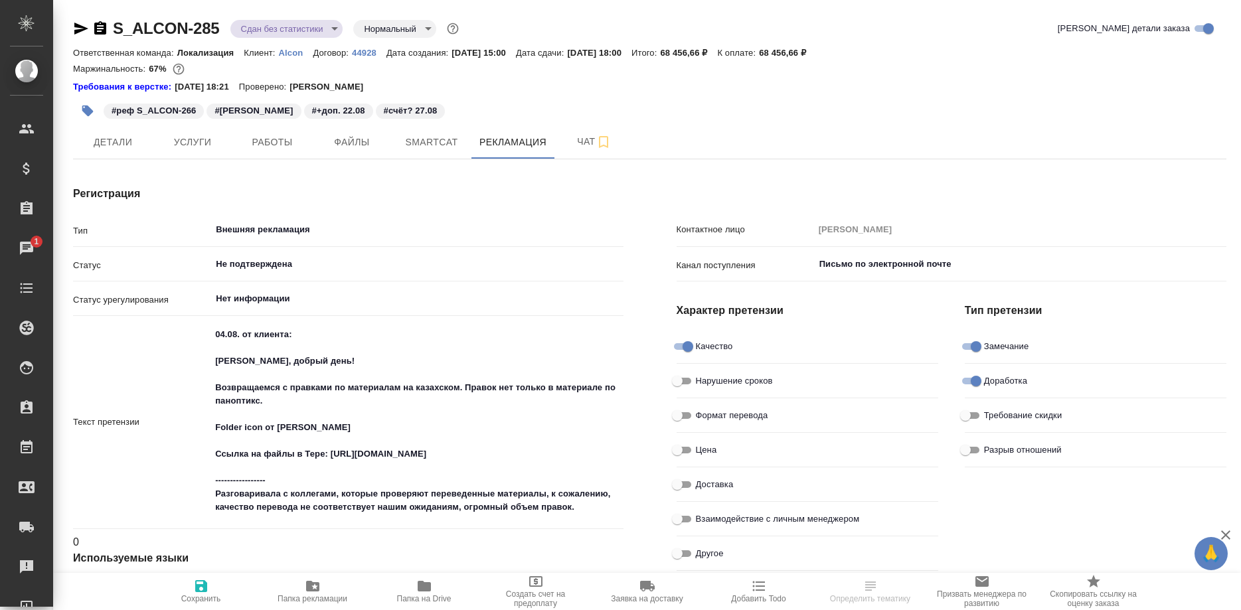
type textarea "x"
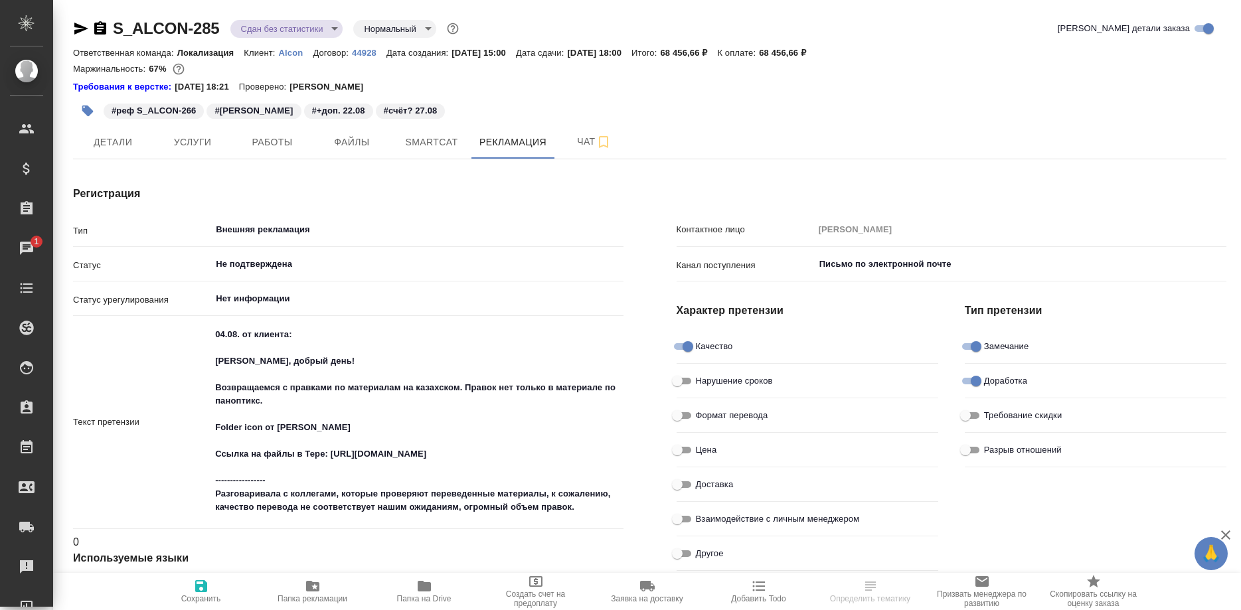
type textarea "x"
type input "Причины неподтвержденных рекламаций"
type textarea "x"
type input "Ширина Сабина"
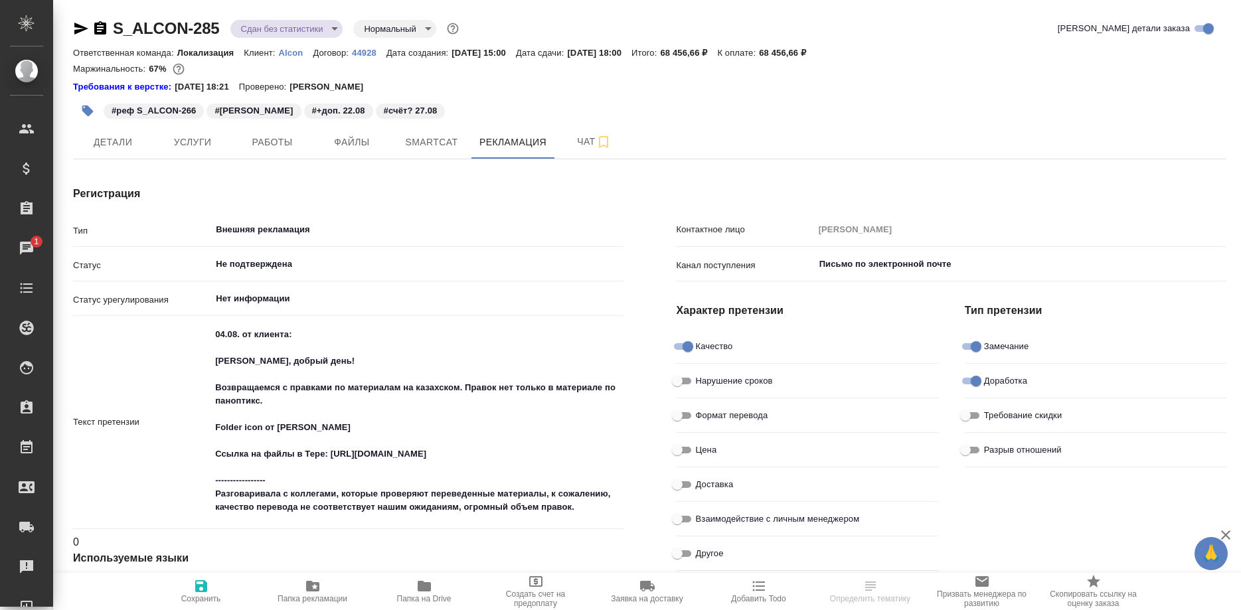
type input "Ширина Сабина"
type textarea "x"
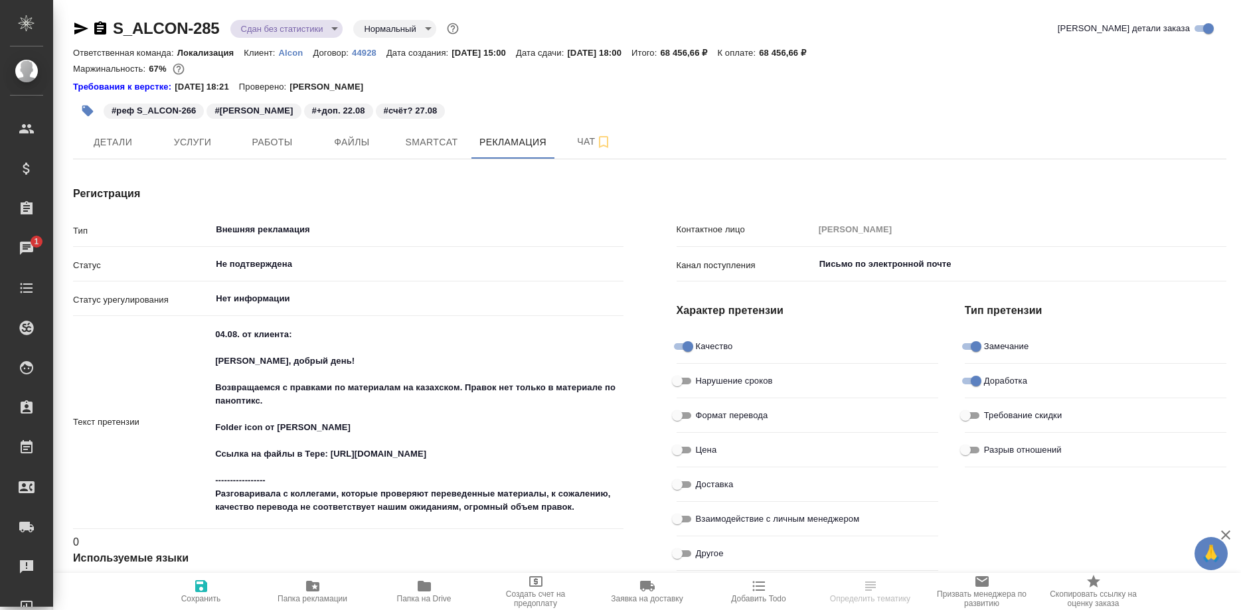
type textarea "x"
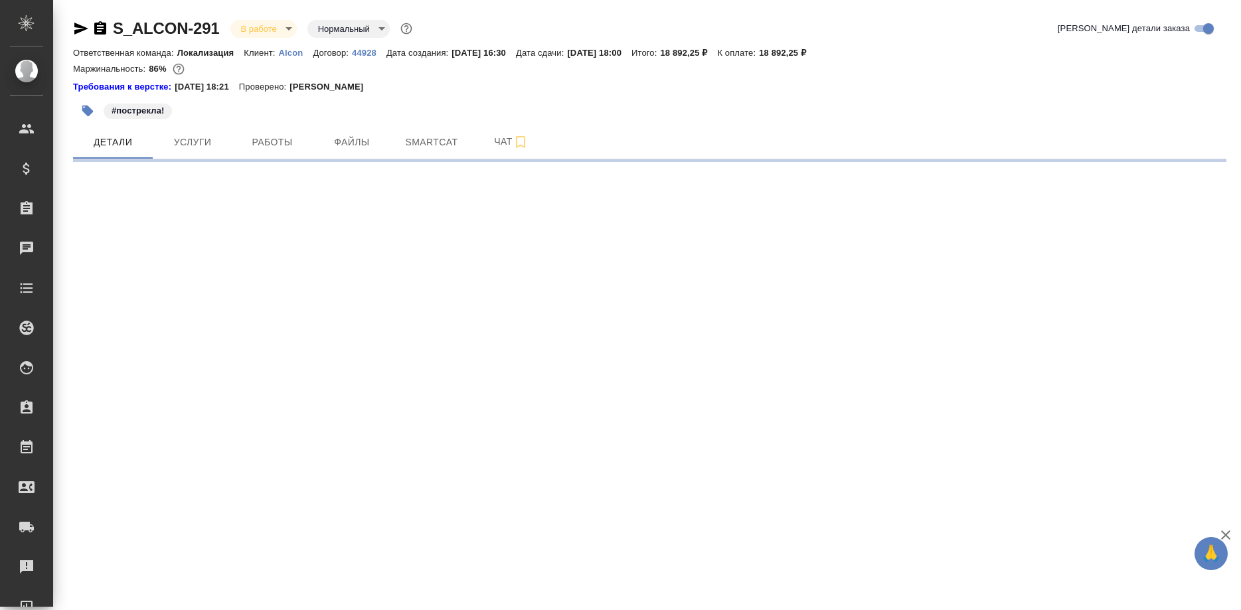
select select "RU"
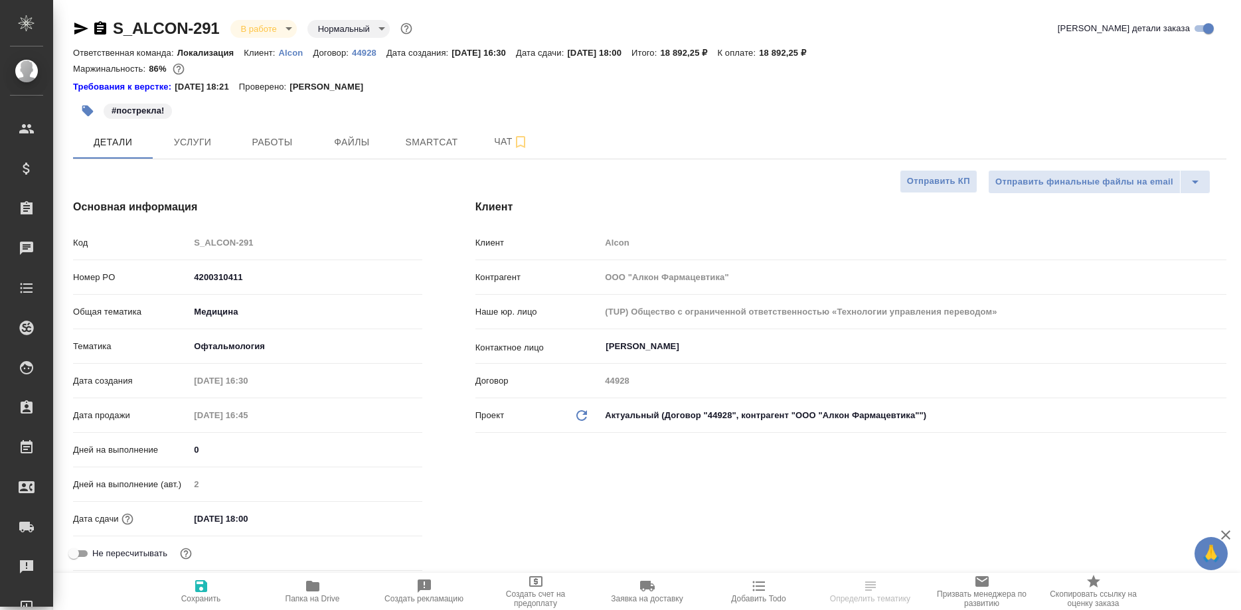
type textarea "x"
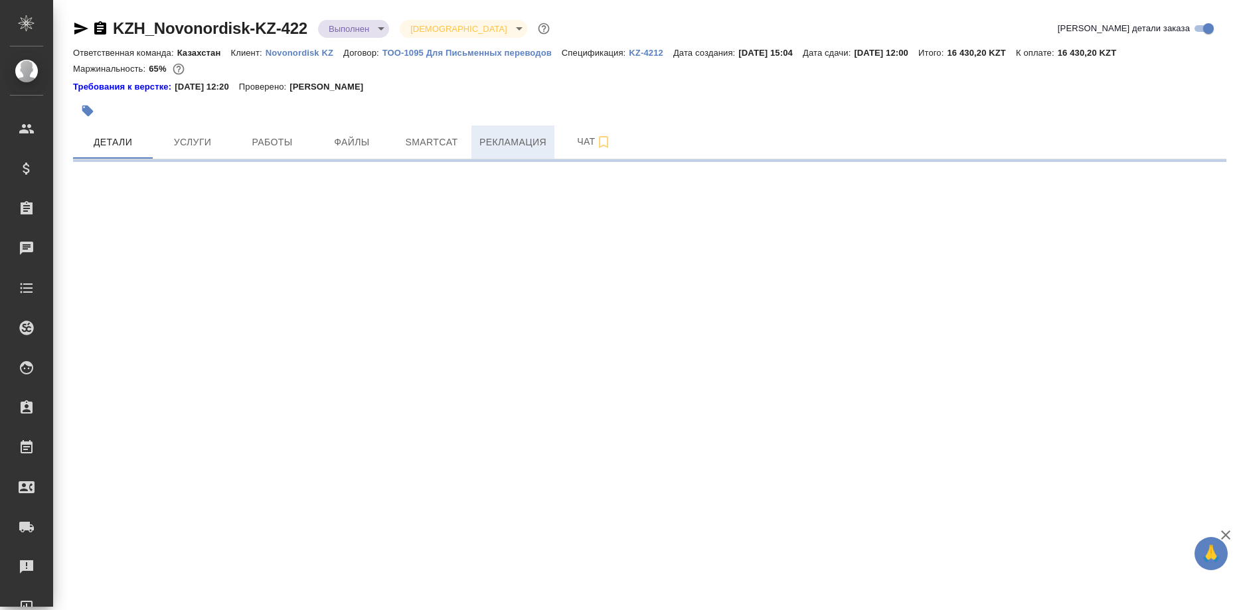
select select "RU"
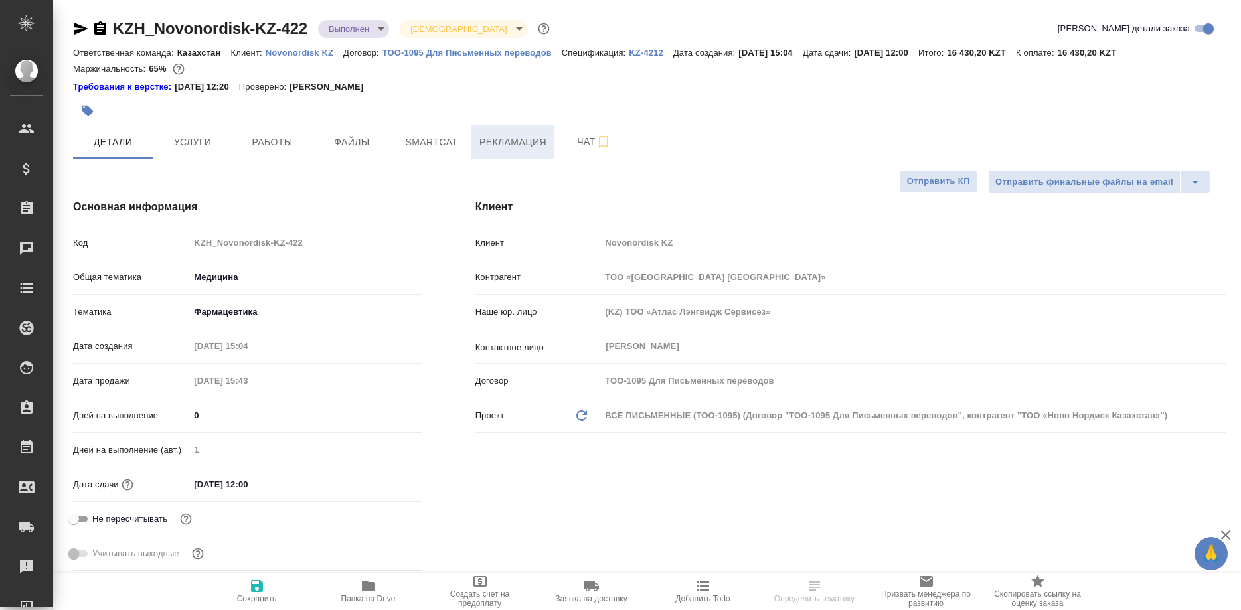
type textarea "x"
click at [516, 145] on span "Рекламация" at bounding box center [512, 142] width 67 height 17
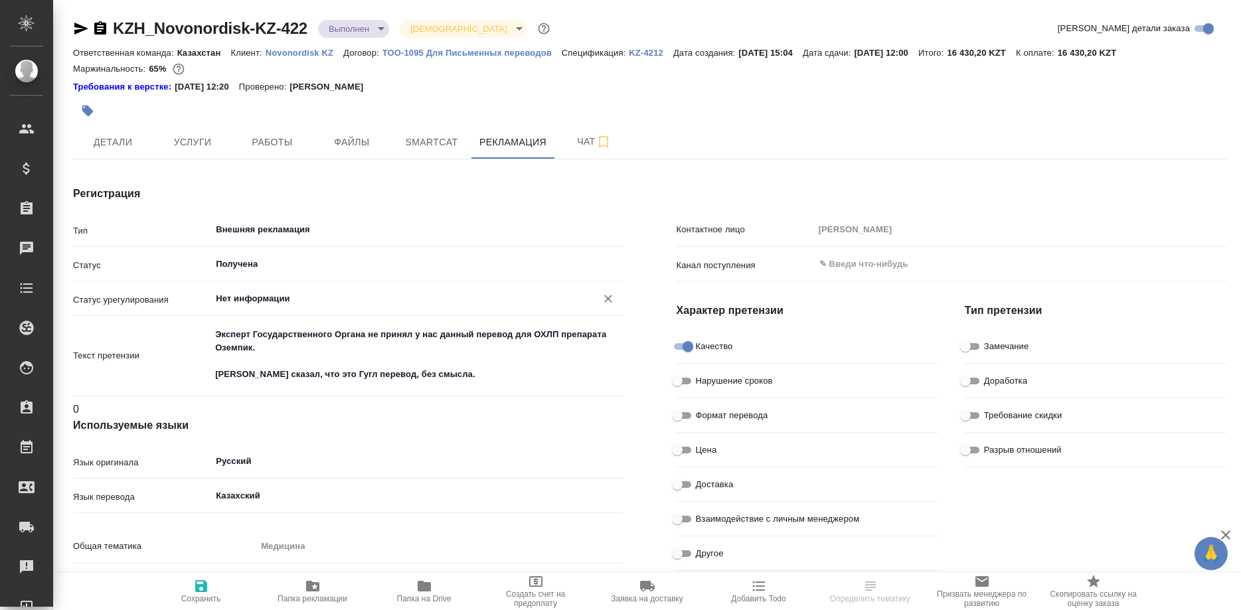
type textarea "x"
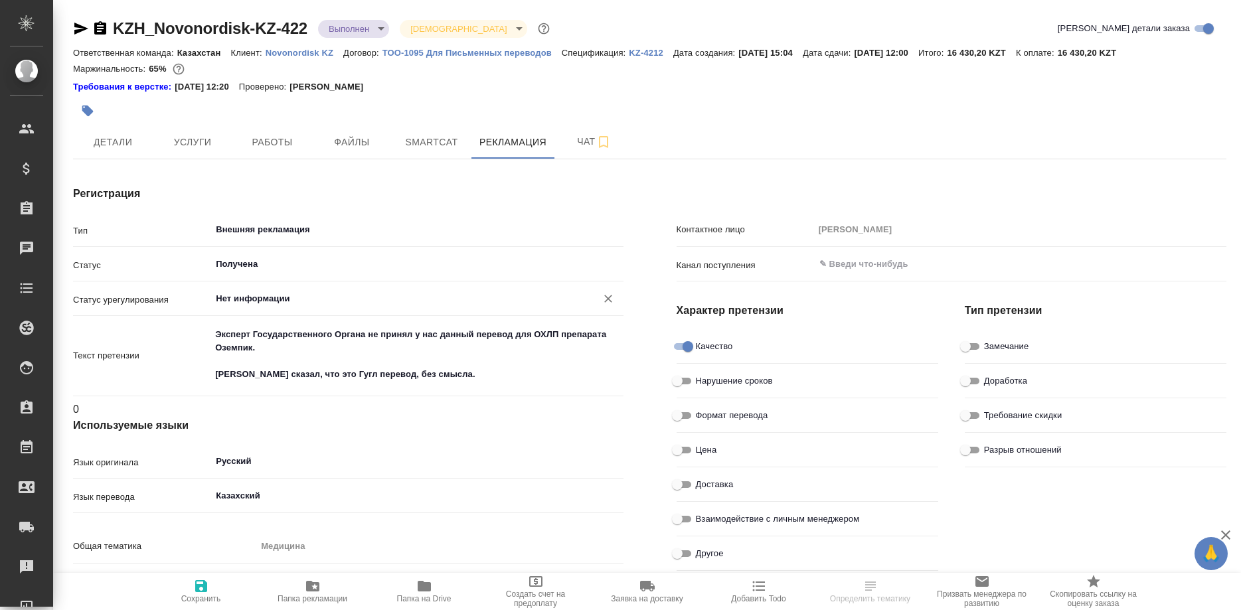
type textarea "x"
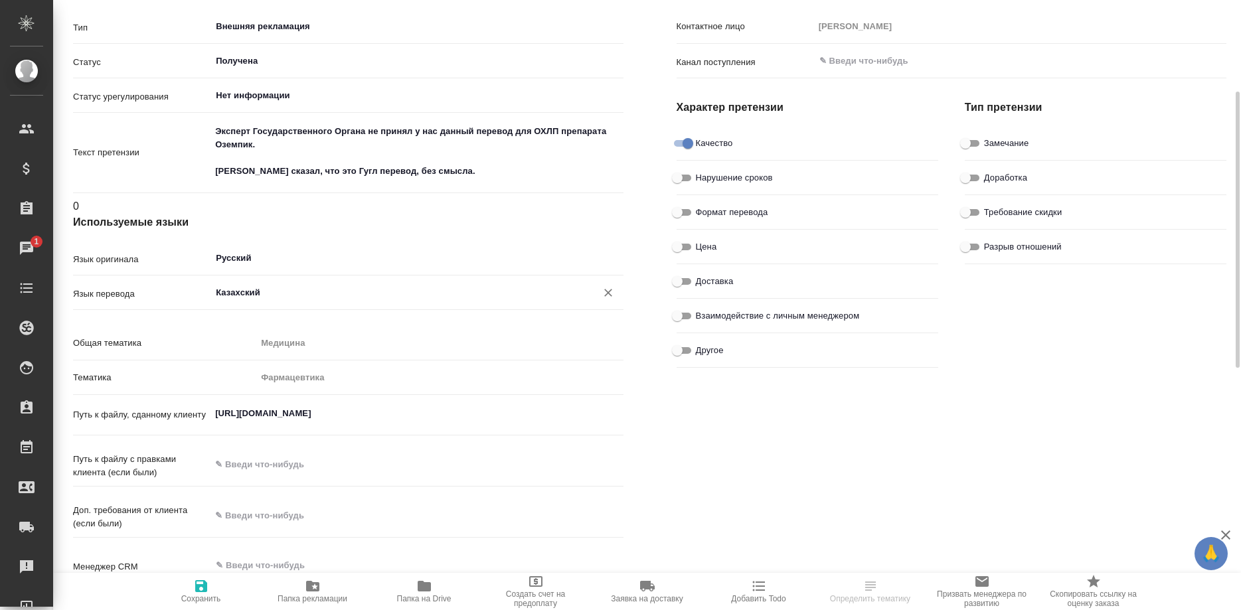
scroll to position [271, 0]
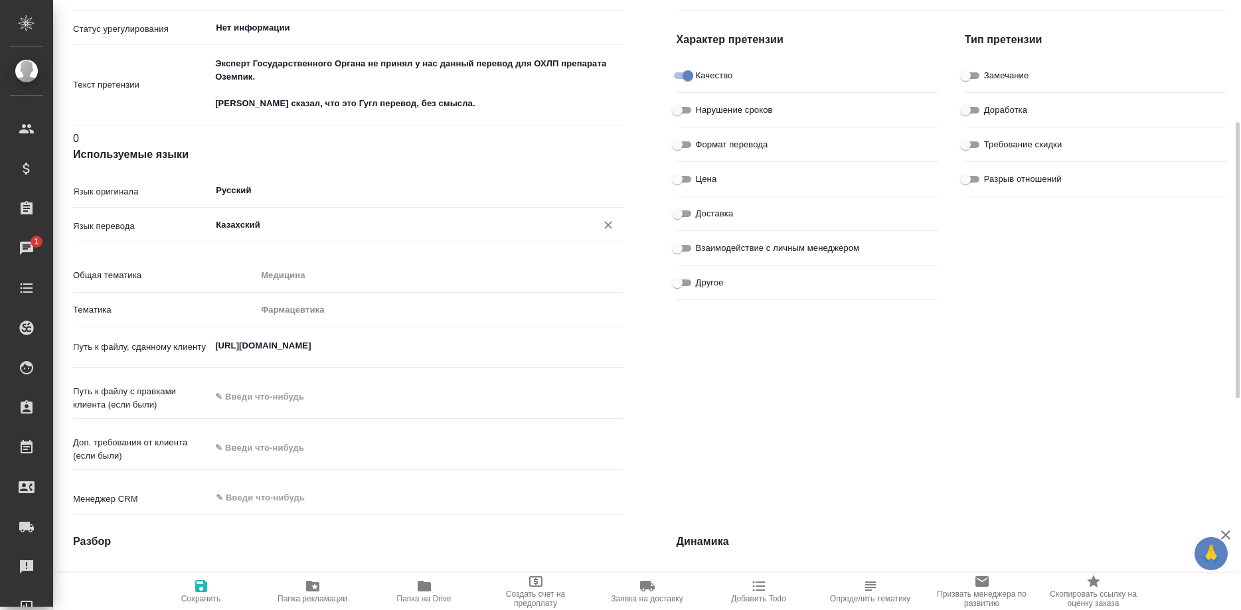
type textarea "x"
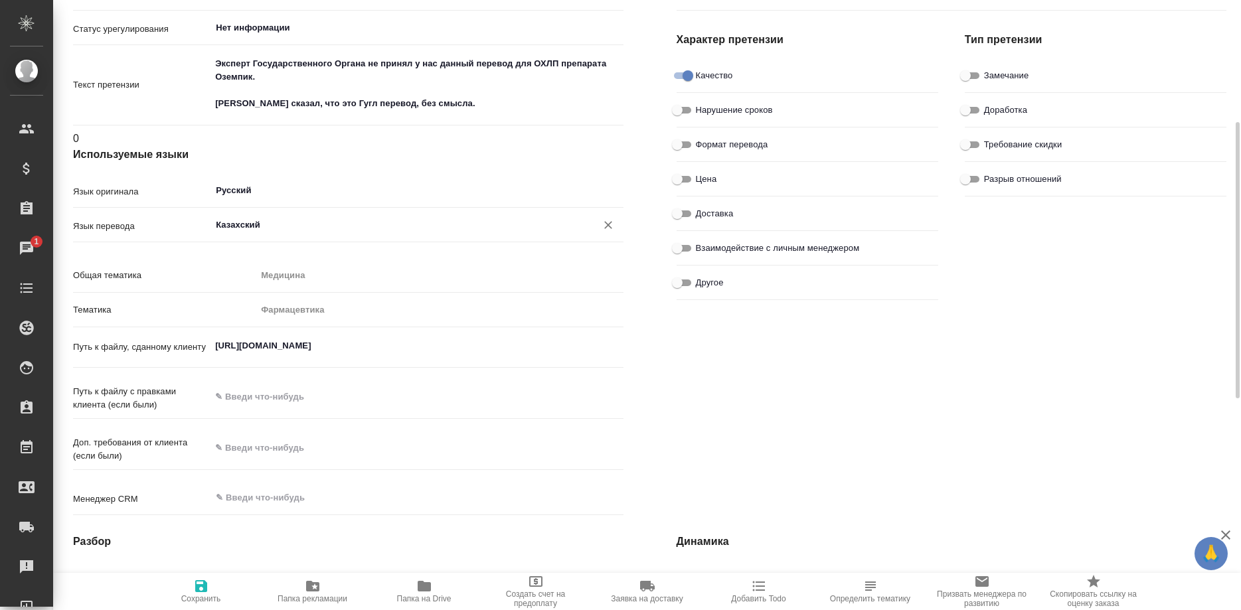
type textarea "x"
click at [959, 102] on input "Доработка" at bounding box center [966, 110] width 48 height 16
checkbox input "true"
type textarea "x"
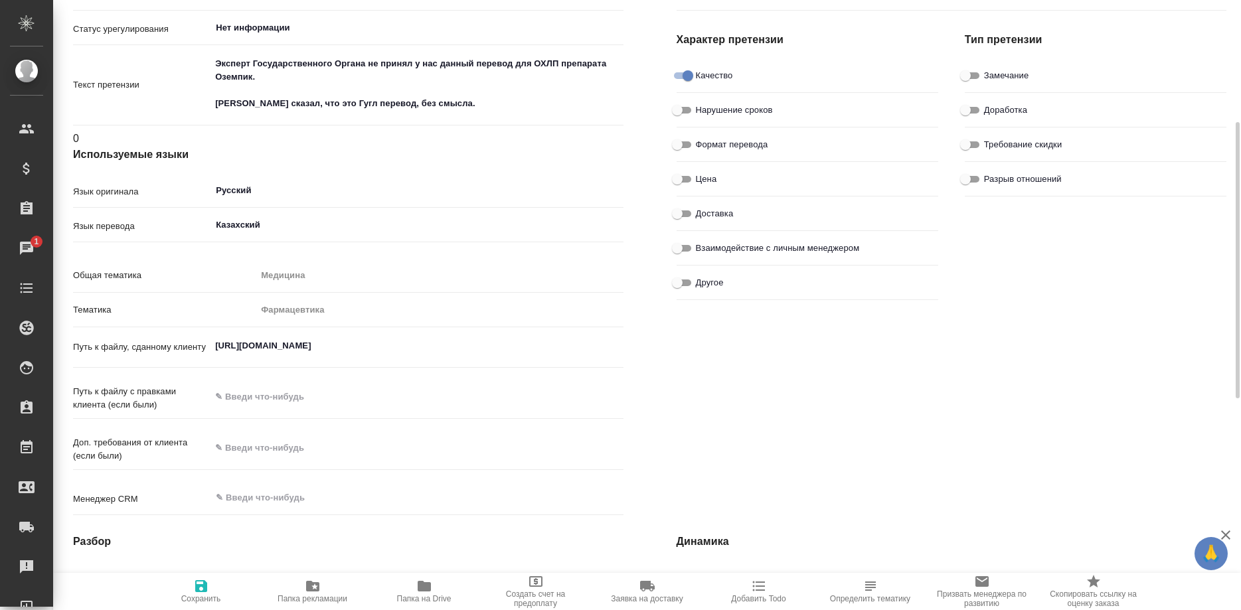
type textarea "x"
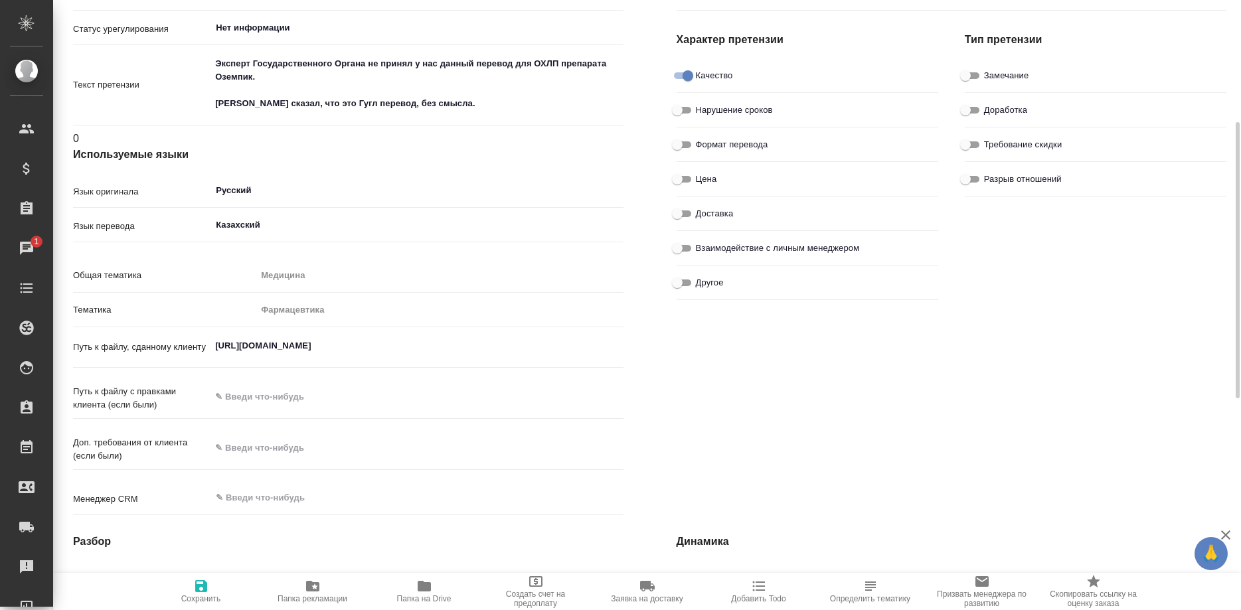
type textarea "x"
click at [442, 335] on textarea "https://drive.awatera.com/s/cCEHGJqEjiPQSno" at bounding box center [416, 346] width 411 height 23
drag, startPoint x: 447, startPoint y: 309, endPoint x: 189, endPoint y: 311, distance: 258.3
click at [211, 335] on textarea "https://drive.awatera.com/s/cCEHGJqEjiPQSno" at bounding box center [416, 346] width 411 height 23
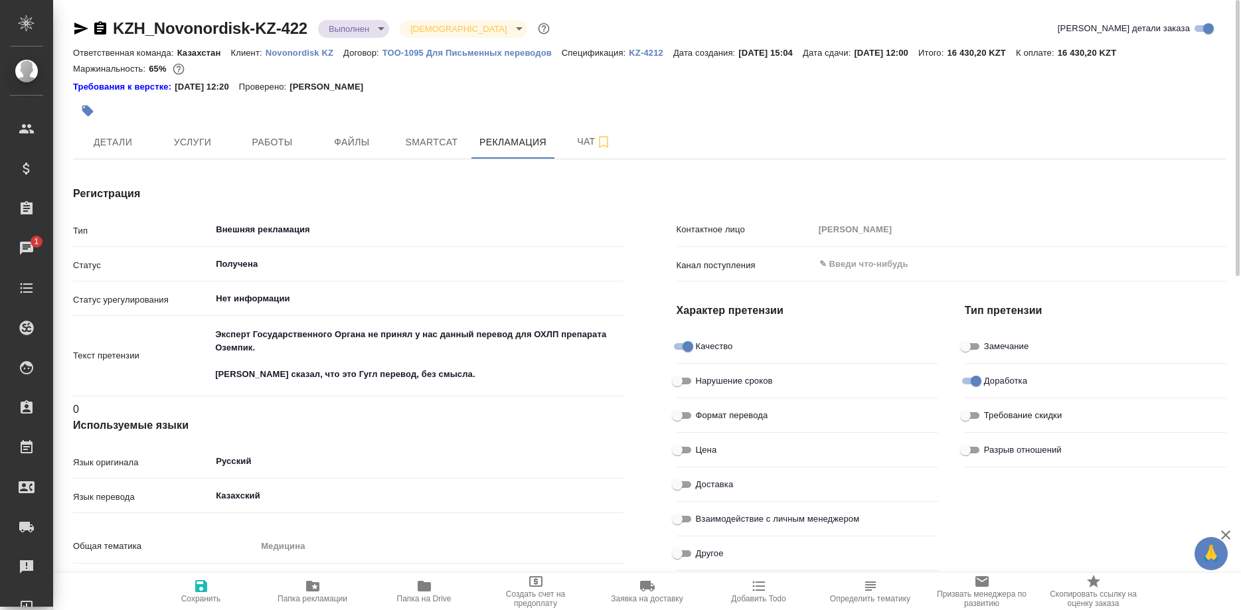
type textarea "x"
drag, startPoint x: 105, startPoint y: 15, endPoint x: 305, endPoint y: 29, distance: 200.4
copy div "KZH_Novonordisk-KZ-422"
click at [272, 145] on span "Работы" at bounding box center [272, 142] width 64 height 17
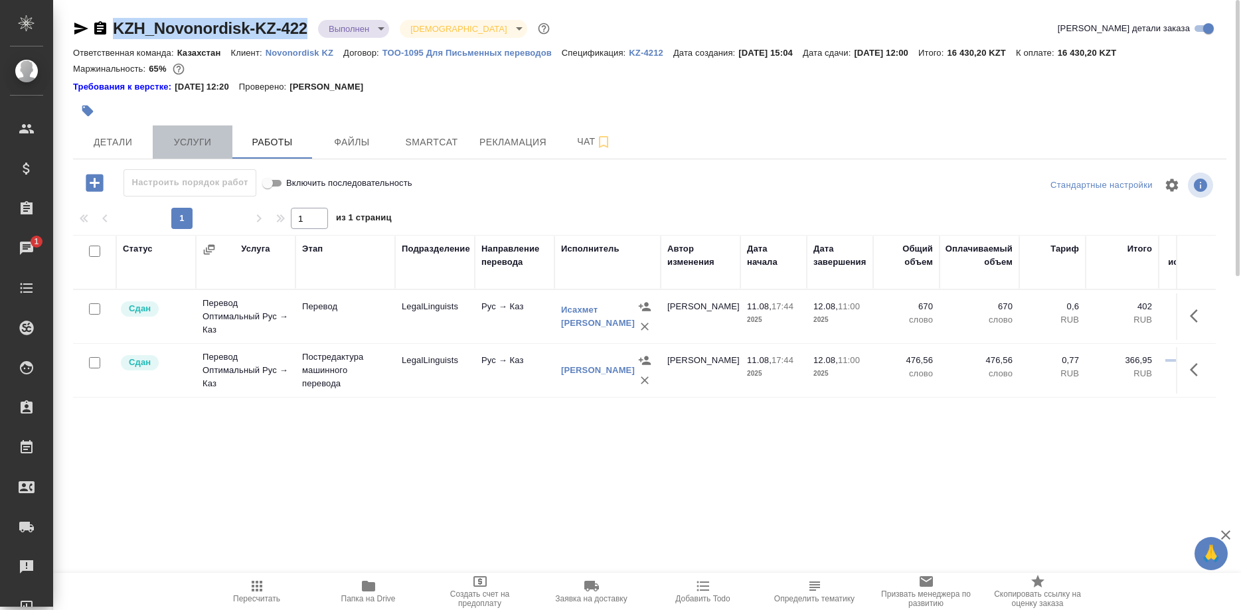
click at [198, 141] on span "Услуги" at bounding box center [193, 142] width 64 height 17
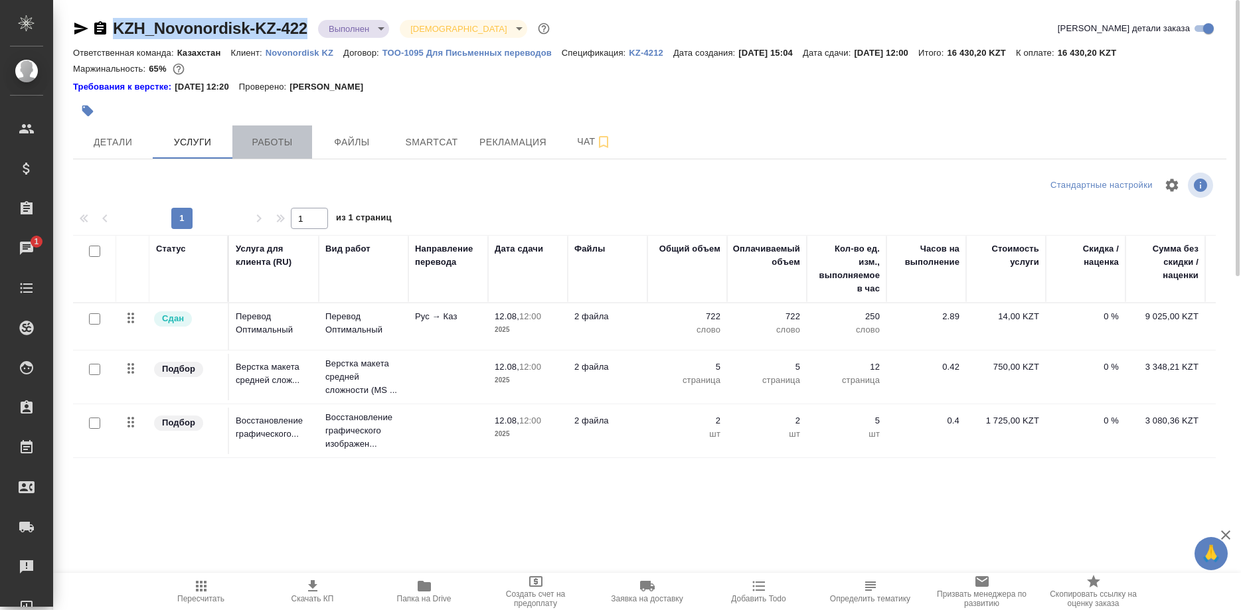
click at [253, 137] on span "Работы" at bounding box center [272, 142] width 64 height 17
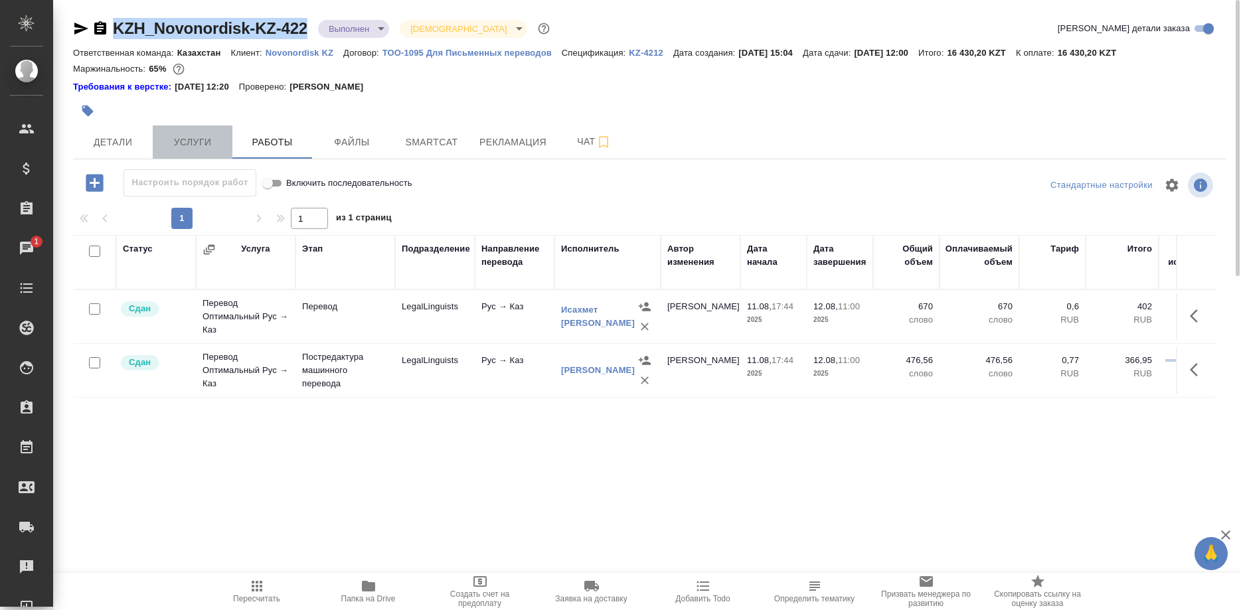
click at [182, 137] on span "Услуги" at bounding box center [193, 142] width 64 height 17
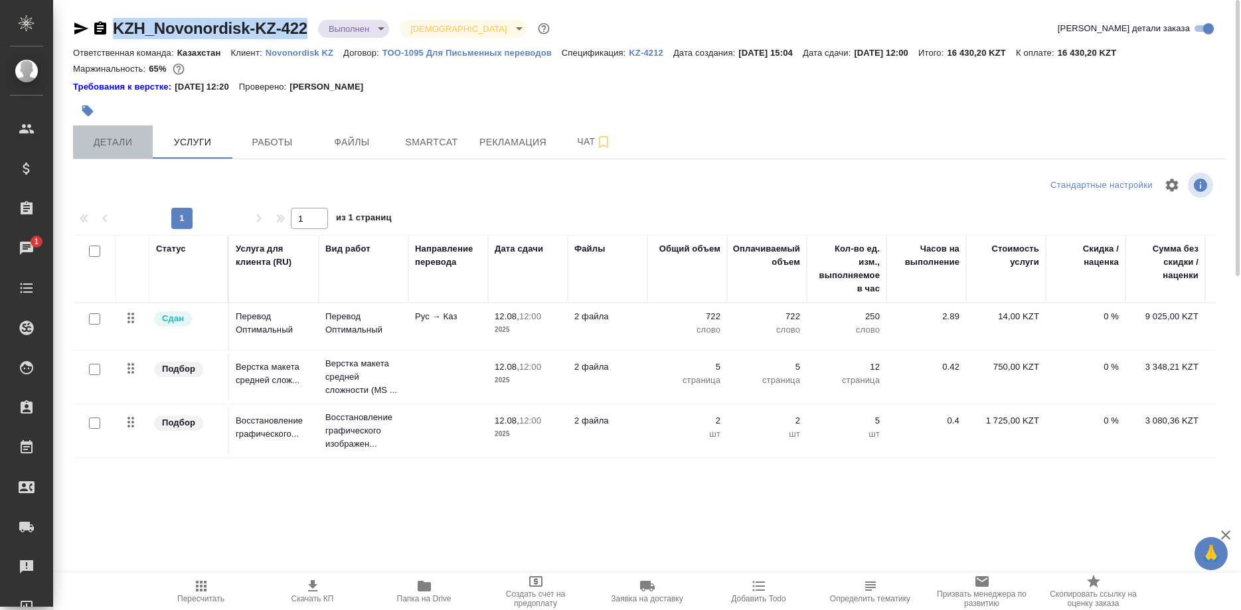
click at [107, 140] on span "Детали" at bounding box center [113, 142] width 64 height 17
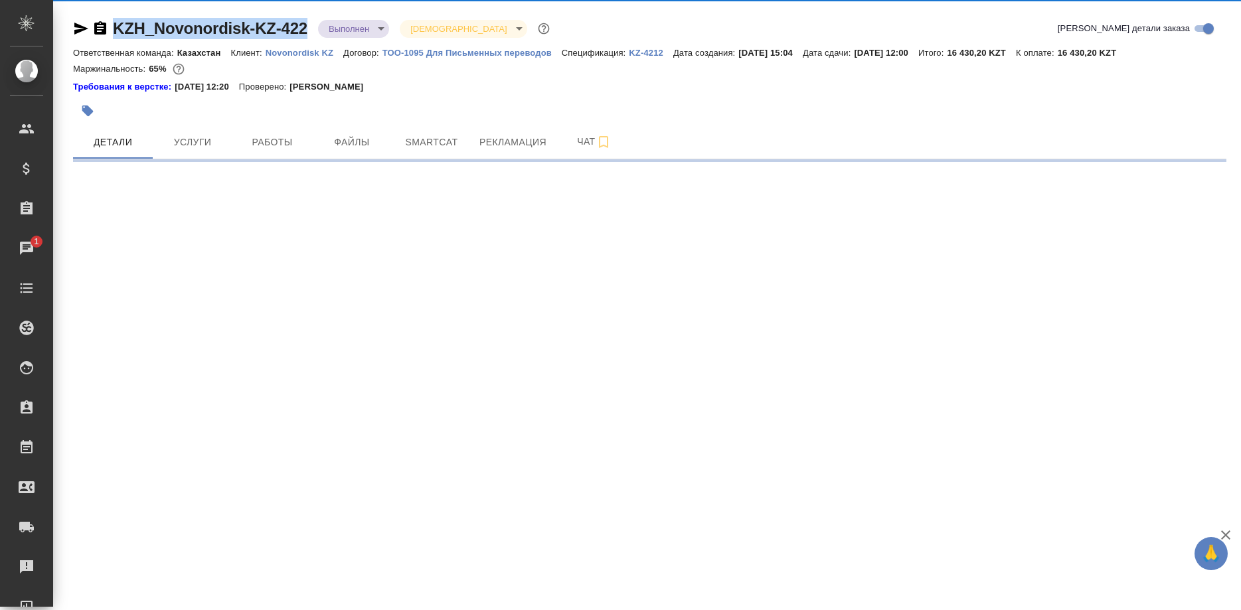
select select "RU"
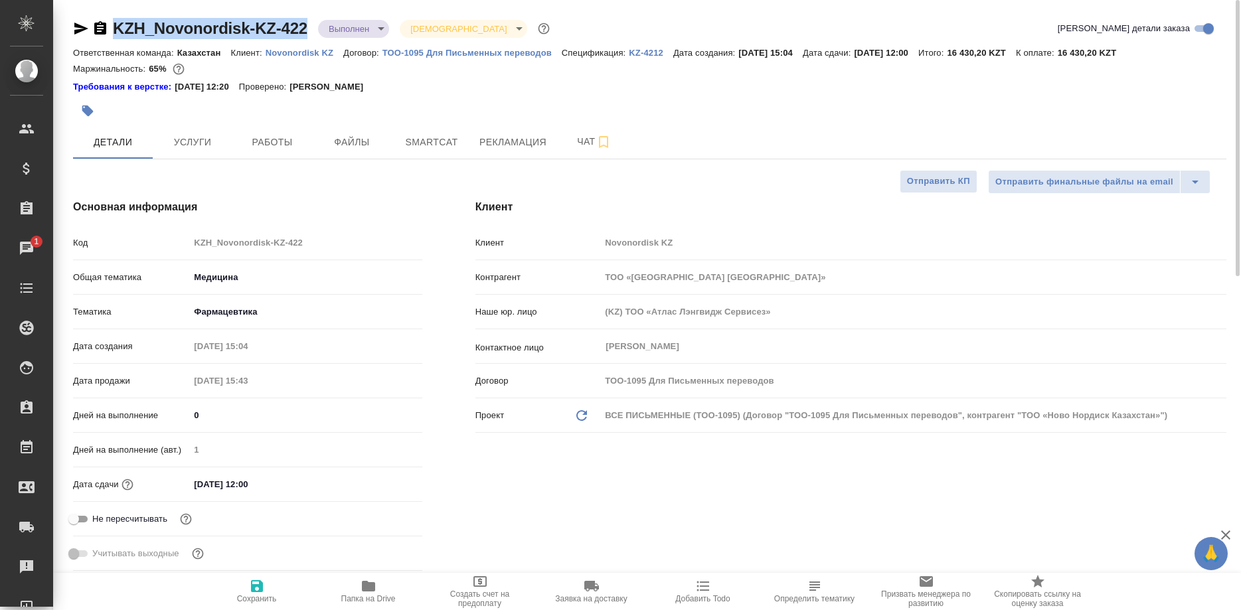
type textarea "x"
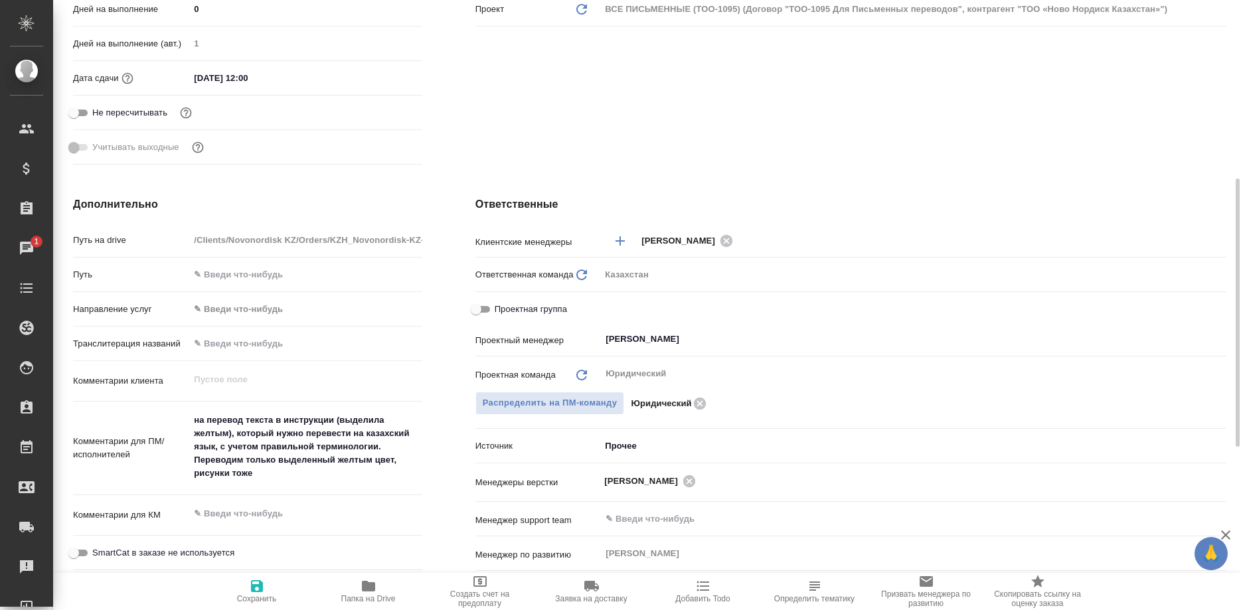
scroll to position [474, 0]
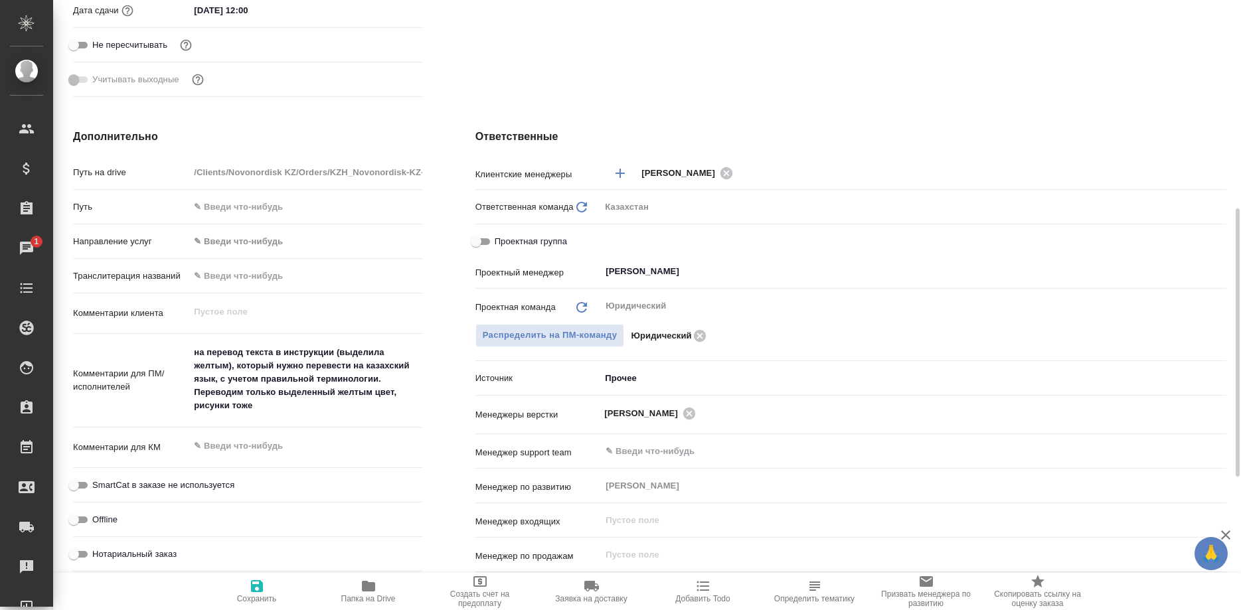
type textarea "x"
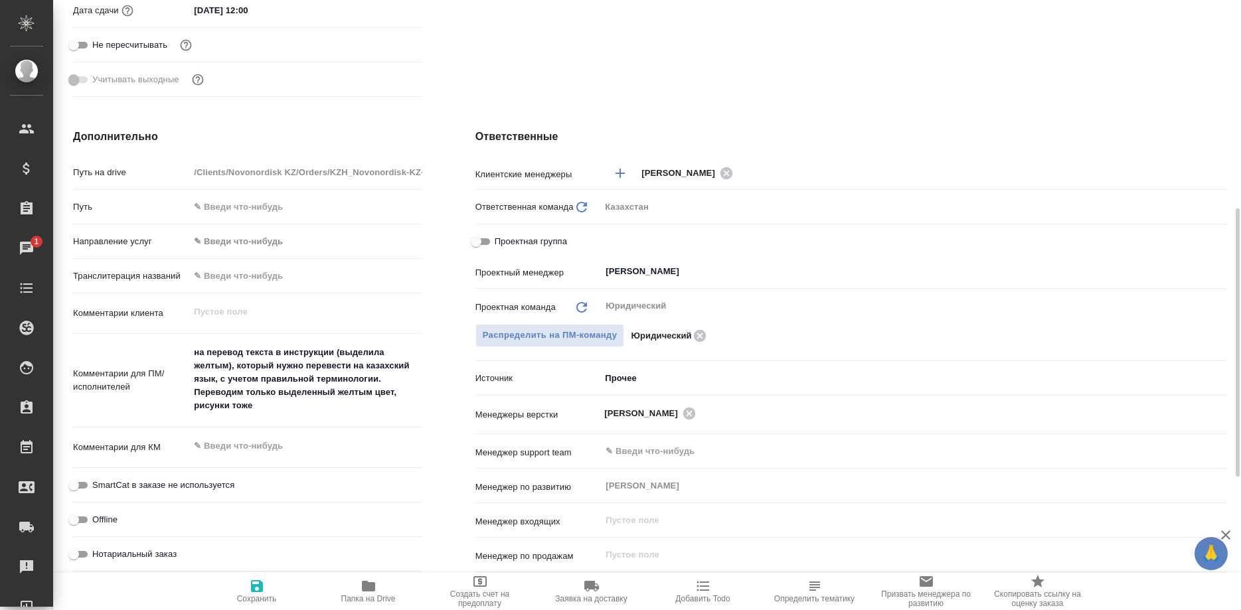
type textarea "x"
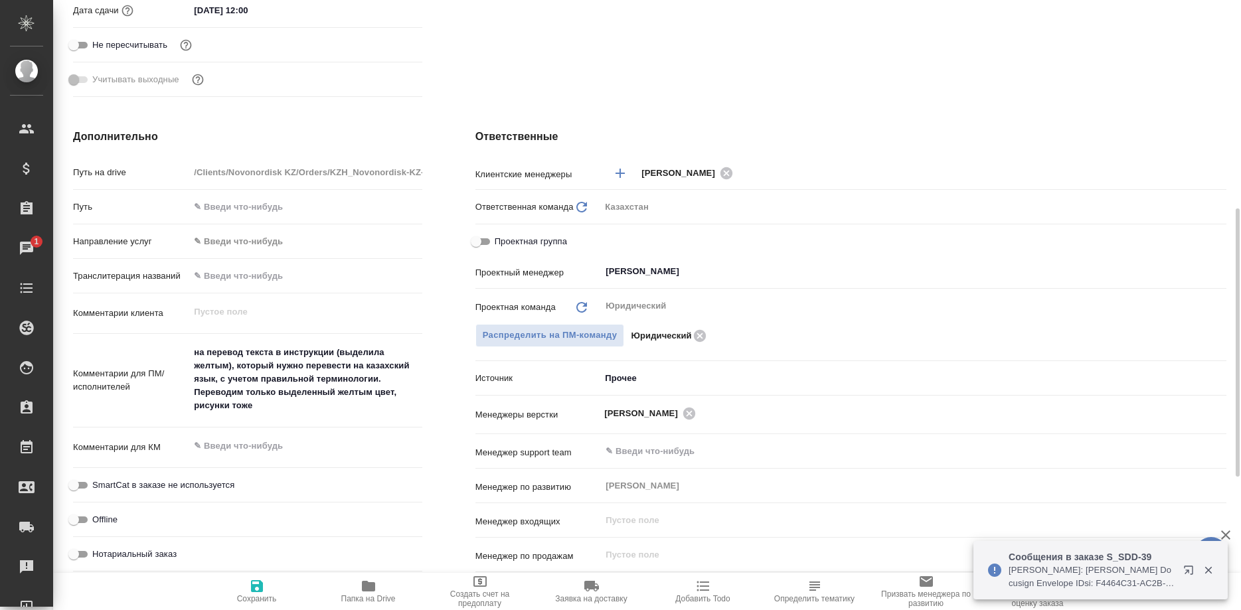
type textarea "x"
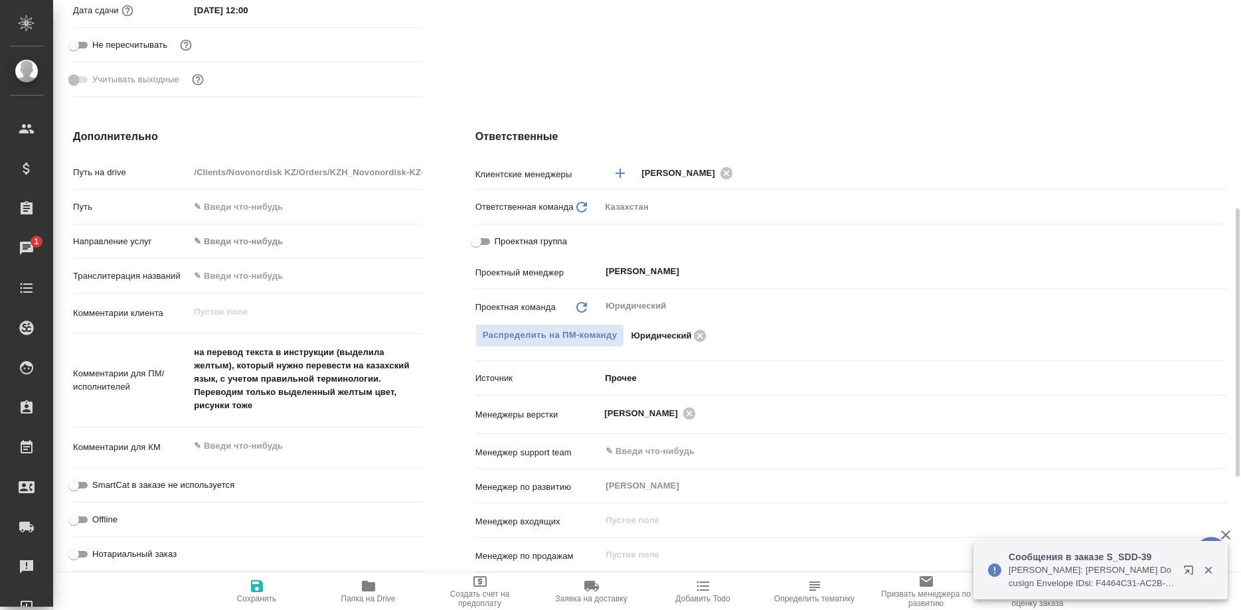
type textarea "x"
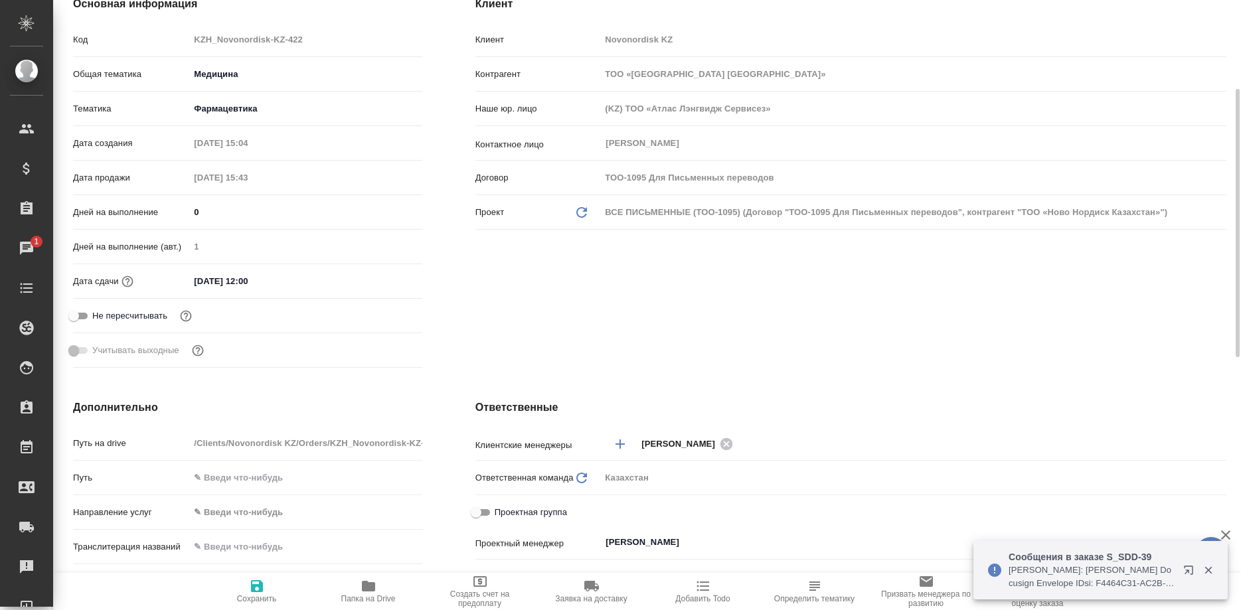
scroll to position [0, 0]
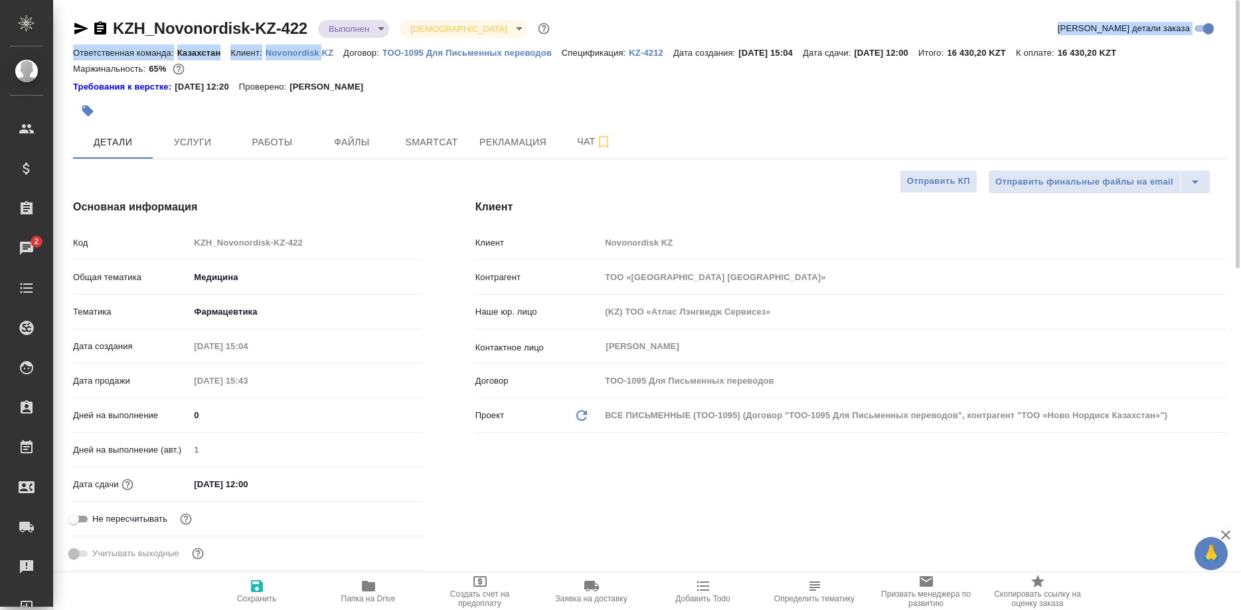
drag, startPoint x: 255, startPoint y: 44, endPoint x: 321, endPoint y: 56, distance: 67.6
click at [321, 56] on div "KZH_Novonordisk-KZ-422 Выполнен completed Святая троица holyTrinity Кратко дета…" at bounding box center [649, 57] width 1153 height 78
click at [321, 56] on p "Novonordisk KZ" at bounding box center [305, 53] width 78 height 10
type textarea "x"
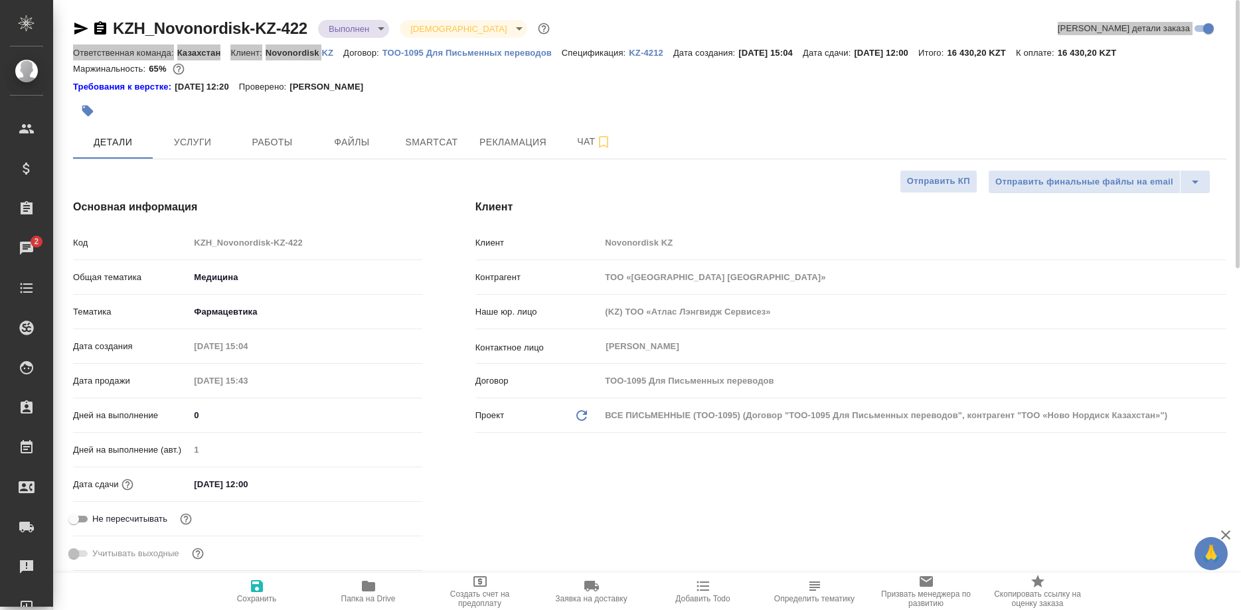
type textarea "x"
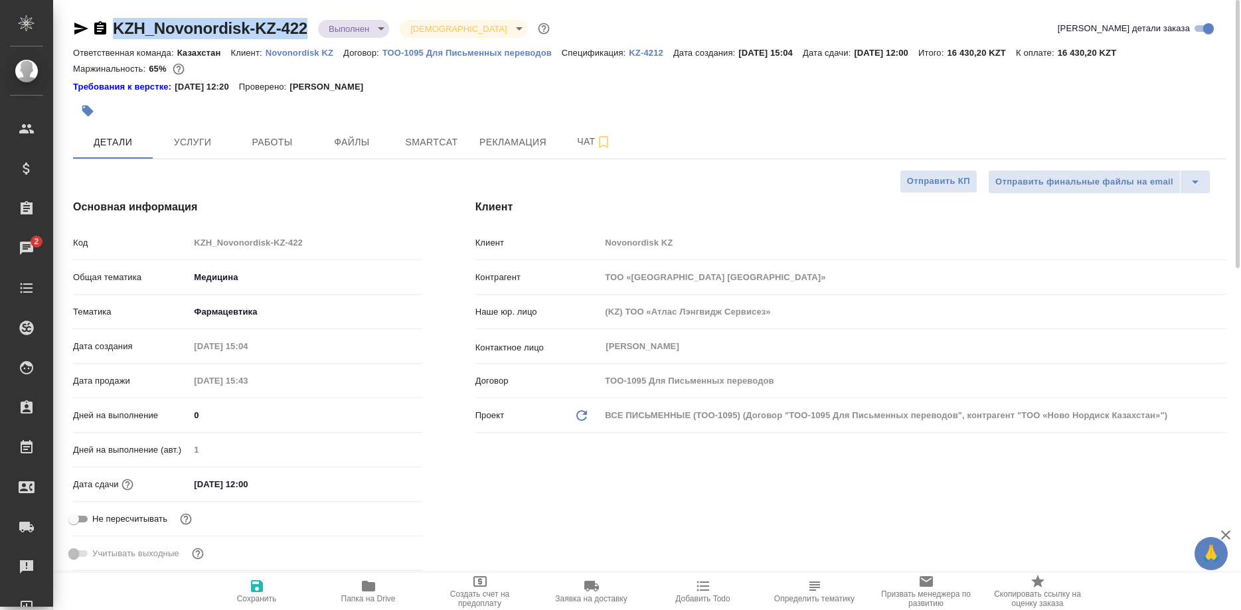
drag, startPoint x: 102, startPoint y: 14, endPoint x: 308, endPoint y: 32, distance: 207.3
copy div "KZH_Novonordisk-KZ-422"
type textarea "x"
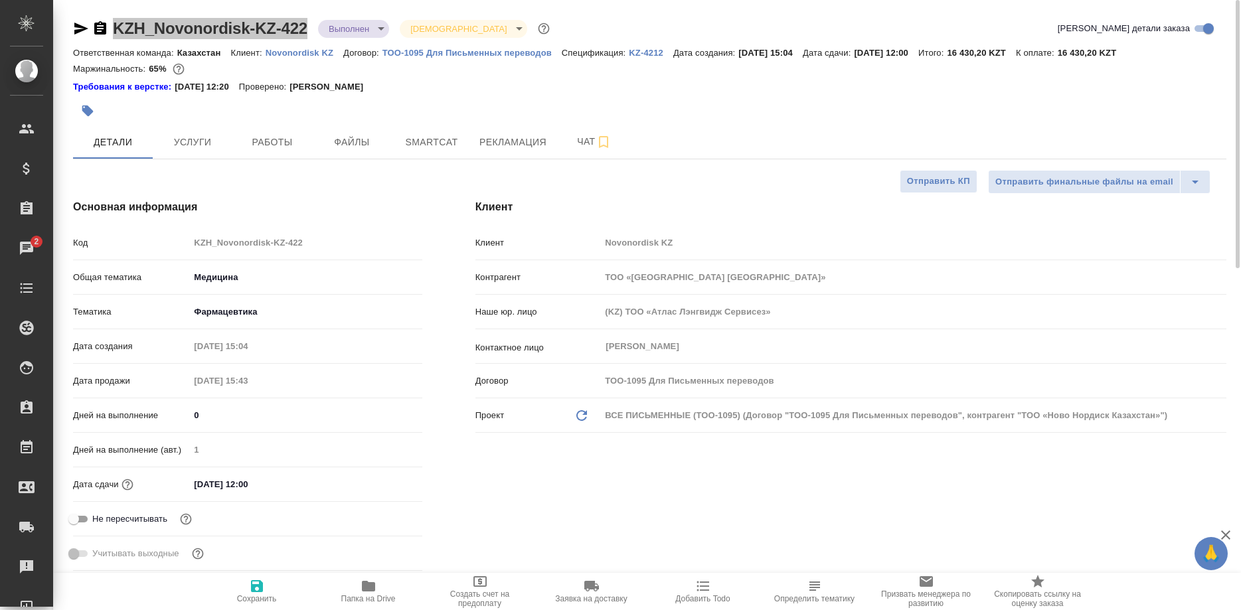
type textarea "x"
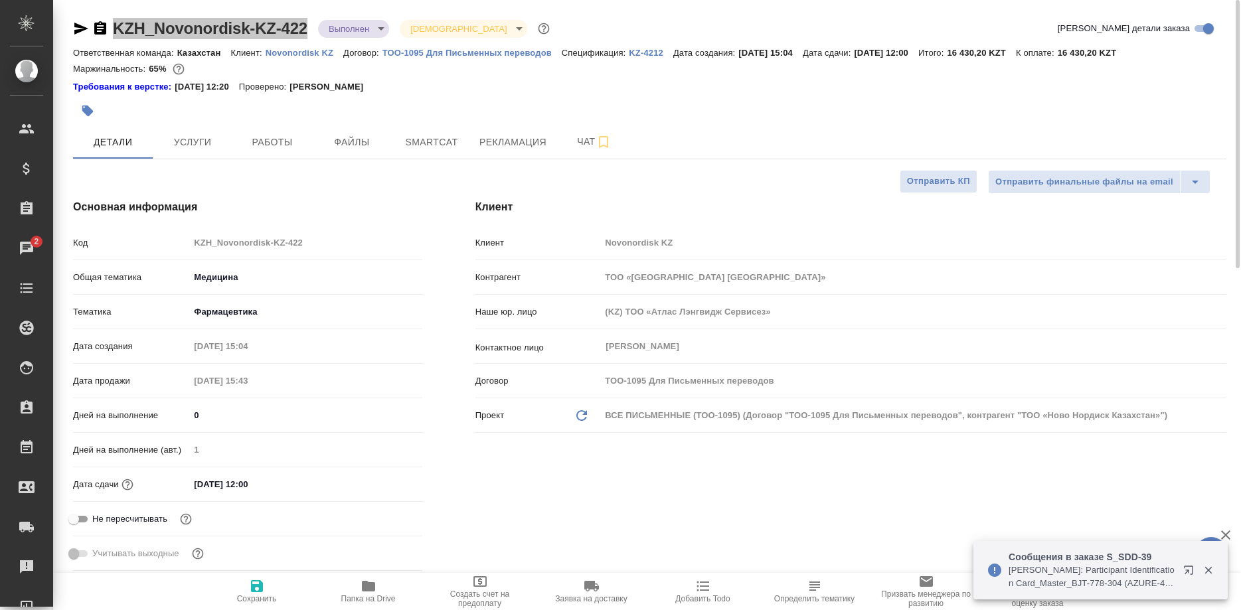
type textarea "x"
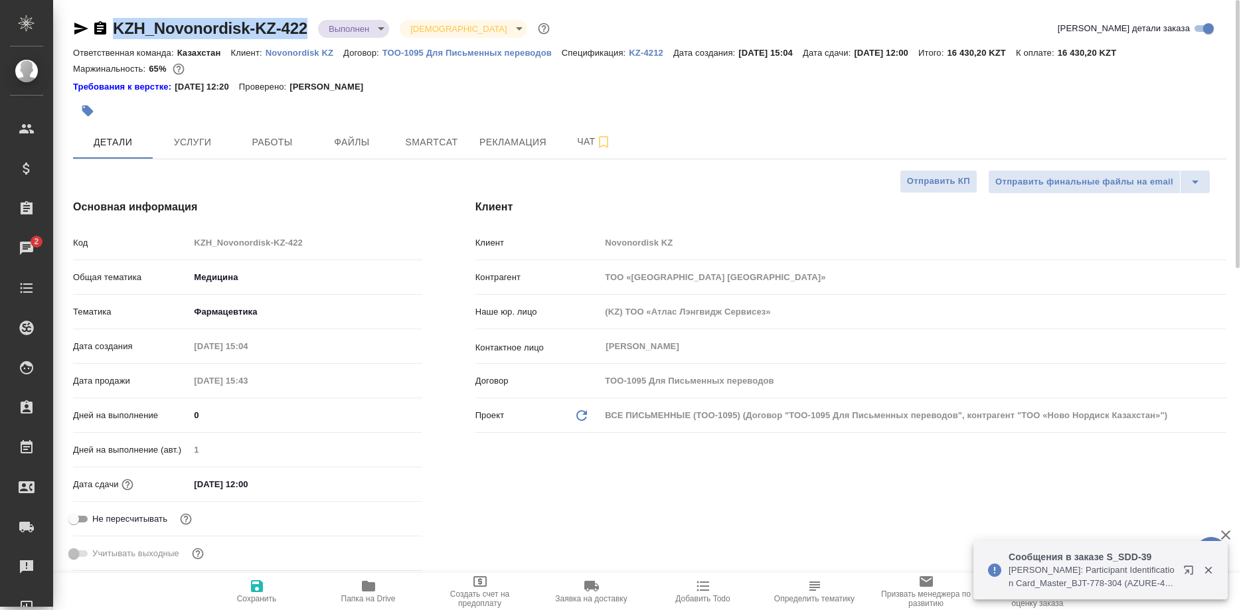
type textarea "x"
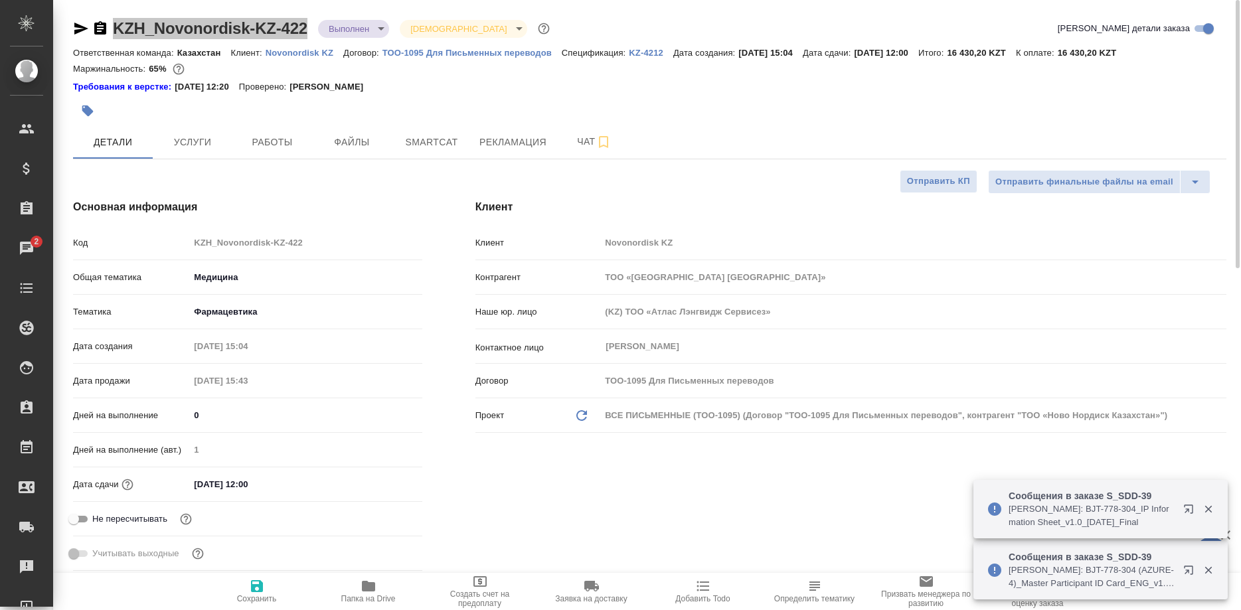
type textarea "x"
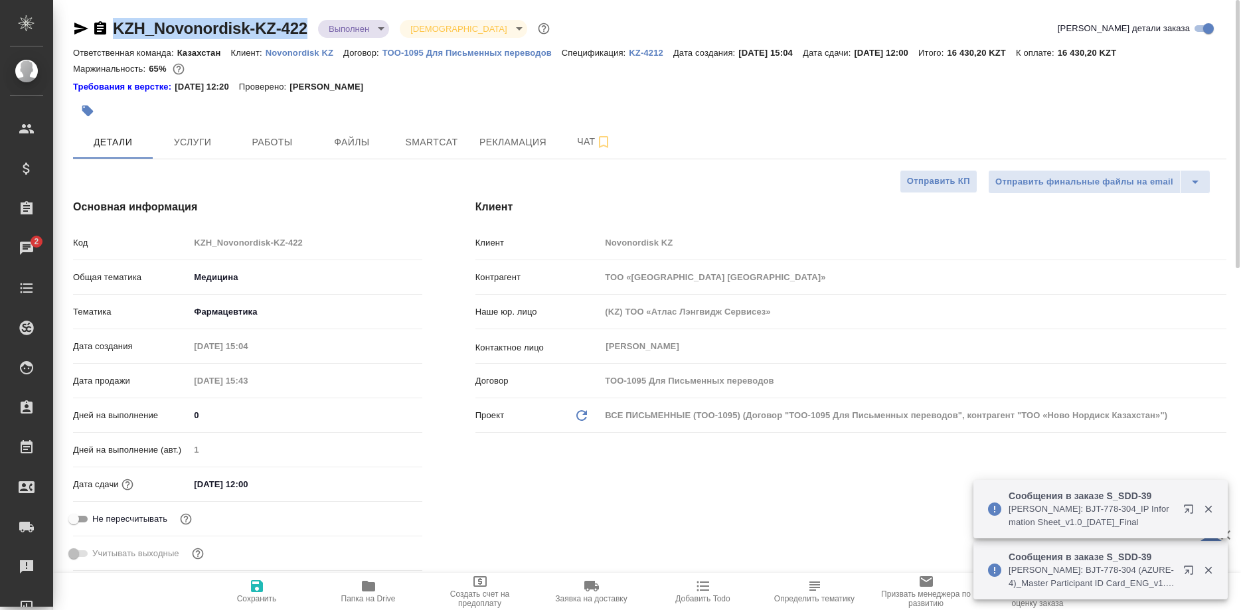
type textarea "x"
click at [426, 140] on span "Smartcat" at bounding box center [432, 142] width 64 height 17
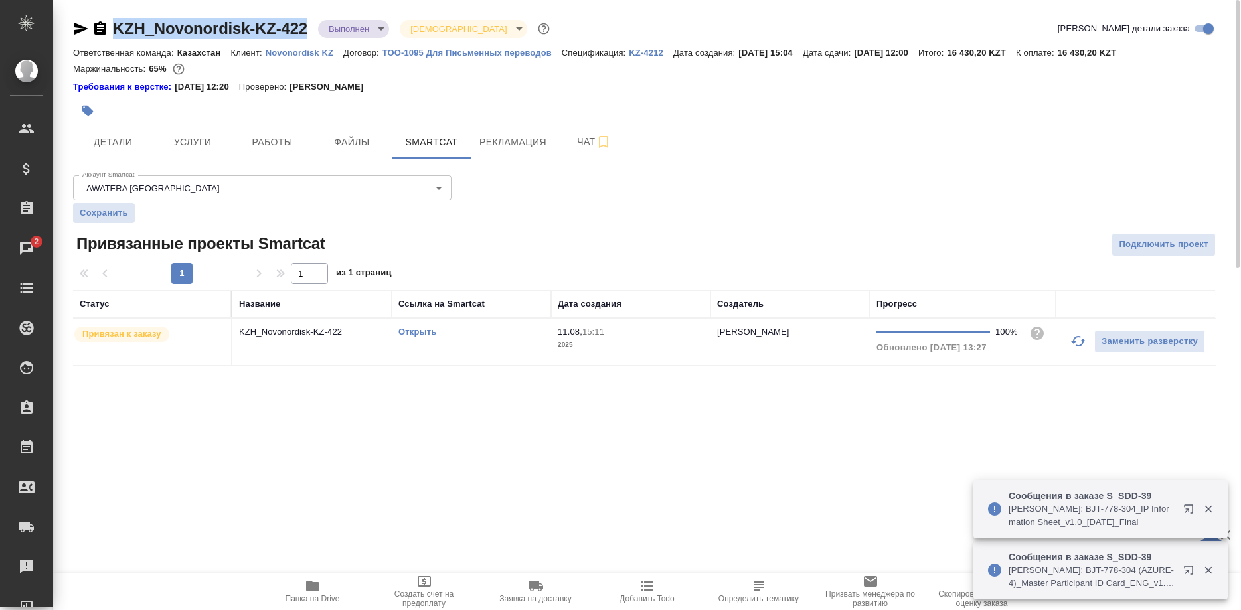
click at [419, 331] on link "Открыть" at bounding box center [417, 332] width 38 height 10
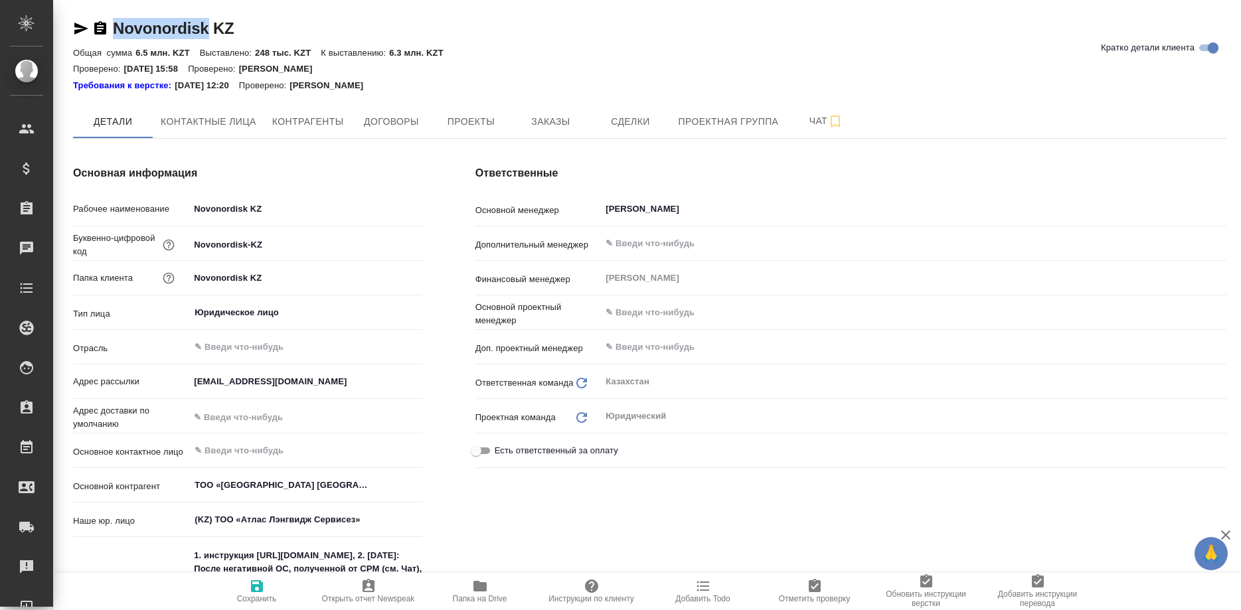
type textarea "x"
drag, startPoint x: 100, startPoint y: 18, endPoint x: 242, endPoint y: 31, distance: 142.7
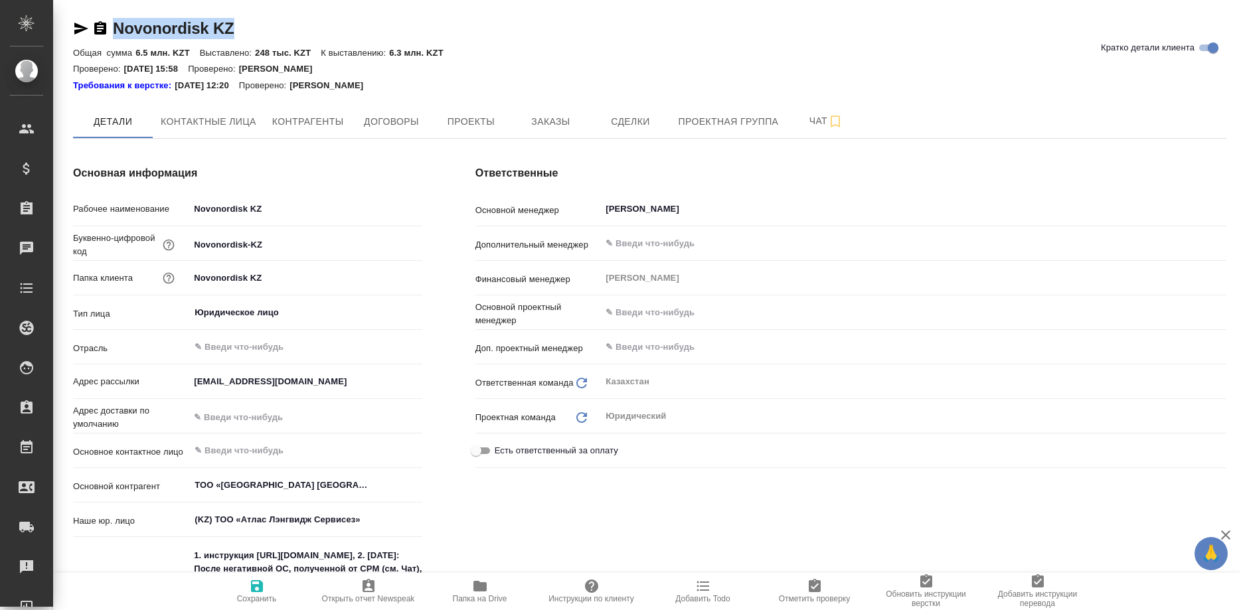
click at [242, 31] on div "Novonordisk KZ Кратко детали клиента" at bounding box center [649, 28] width 1153 height 21
copy div "Novonordisk KZ"
type textarea "x"
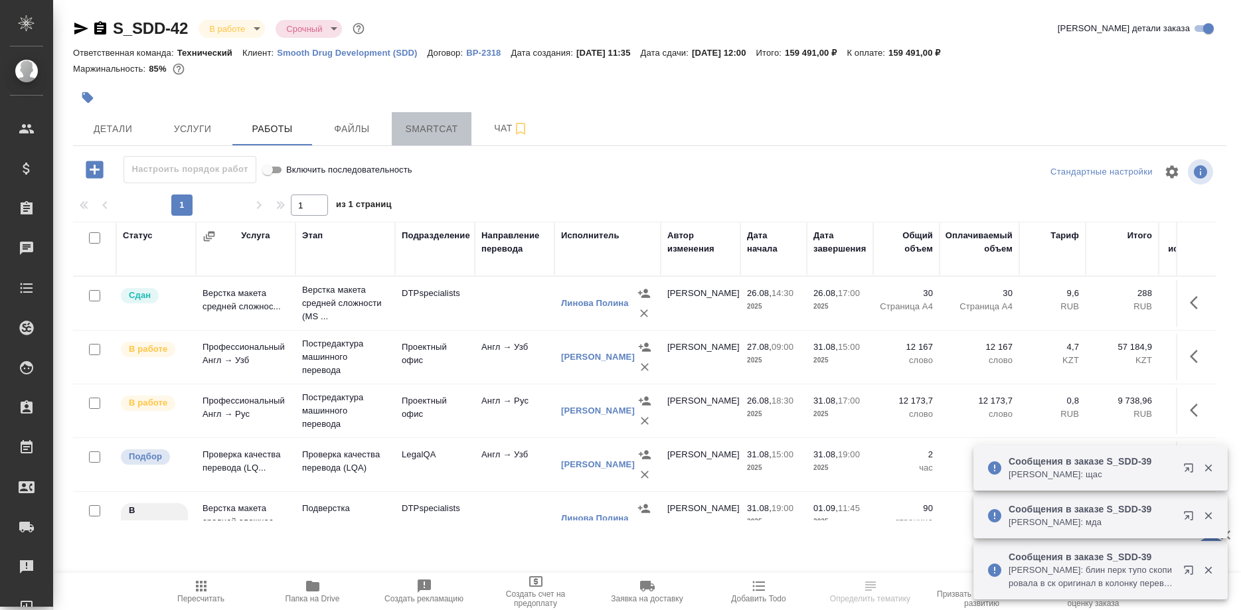
click at [424, 125] on span "Smartcat" at bounding box center [432, 129] width 64 height 17
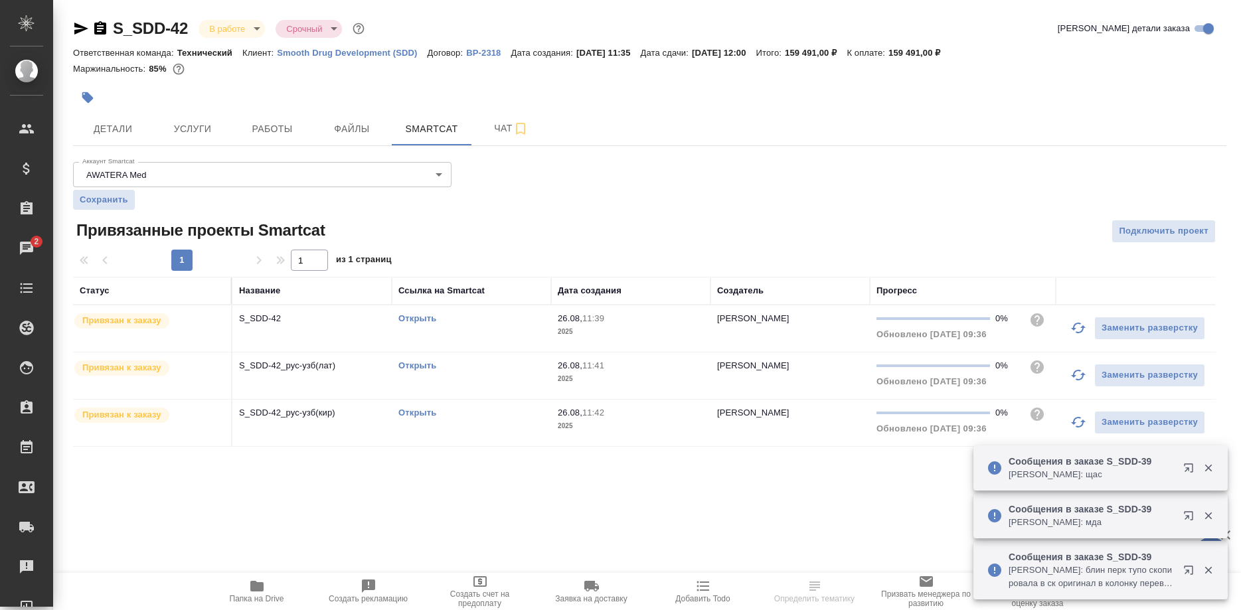
click at [425, 412] on link "Открыть" at bounding box center [417, 413] width 38 height 10
click at [419, 367] on link "Открыть" at bounding box center [417, 366] width 38 height 10
